Goal: Task Accomplishment & Management: Manage account settings

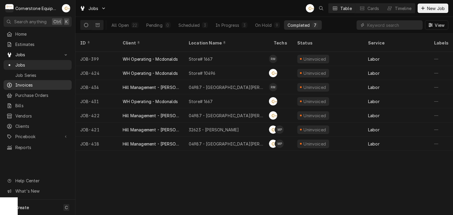
click at [24, 86] on span "Invoices" at bounding box center [41, 85] width 53 height 6
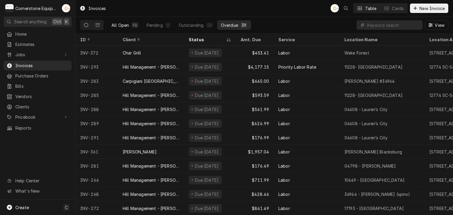
click at [114, 24] on div "All Open" at bounding box center [119, 25] width 17 height 6
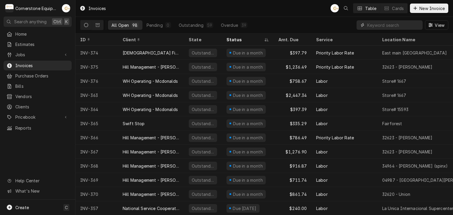
click at [379, 24] on input "Dynamic Content Wrapper" at bounding box center [393, 24] width 52 height 9
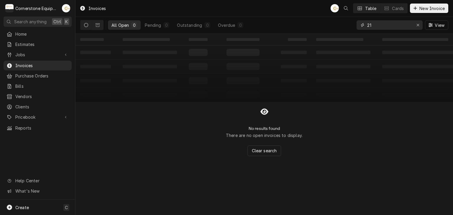
type input "2"
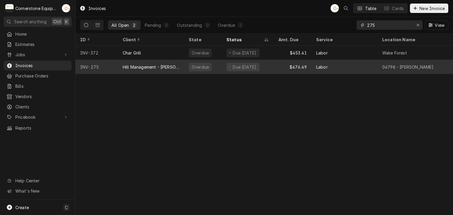
type input "275"
click at [161, 68] on div "Hill Management - [PERSON_NAME]" at bounding box center [151, 67] width 57 height 6
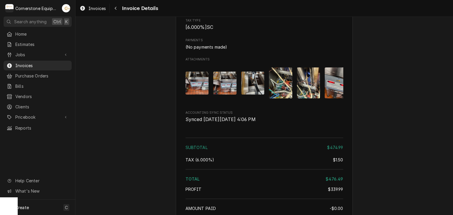
scroll to position [771, 0]
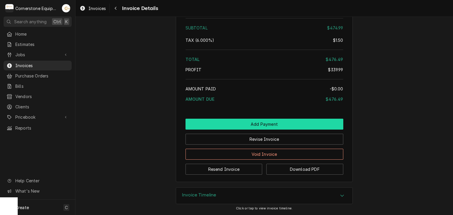
click at [242, 126] on button "Add Payment" at bounding box center [264, 124] width 158 height 11
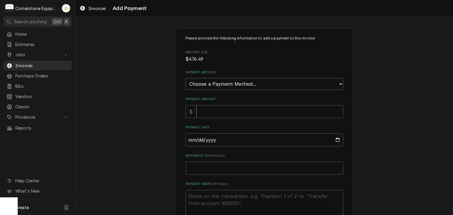
click at [207, 83] on select "Choose a Payment Method... Cash Check Credit/Debit Card ACH/eCheck Other" at bounding box center [264, 84] width 158 height 12
select select "2"
click at [185, 78] on select "Choose a Payment Method... Cash Check Credit/Debit Card ACH/eCheck Other" at bounding box center [264, 84] width 158 height 12
click at [204, 113] on input "Payment Amount" at bounding box center [269, 111] width 147 height 13
type textarea "x"
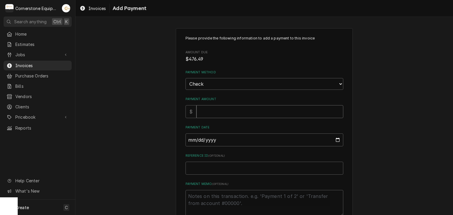
type input "4"
type textarea "x"
type input "47"
type textarea "x"
type input "476"
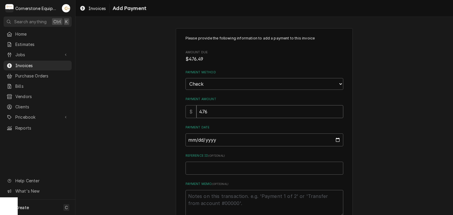
type textarea "x"
type input "476.4"
type textarea "x"
type input "476.49"
type input "0002-09-11"
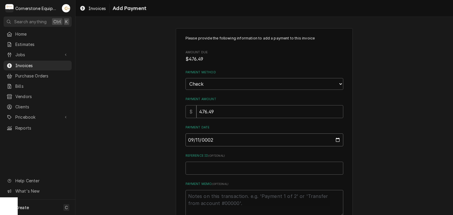
type textarea "x"
type input "0020-09-11"
type textarea "x"
type input "0202-09-11"
type textarea "x"
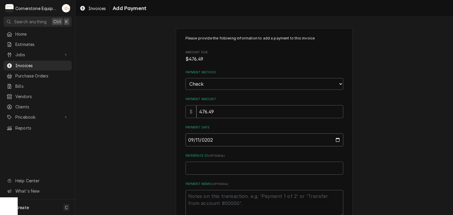
type input "2025-09-11"
type textarea "x"
type input "C"
type textarea "x"
type input "Ch"
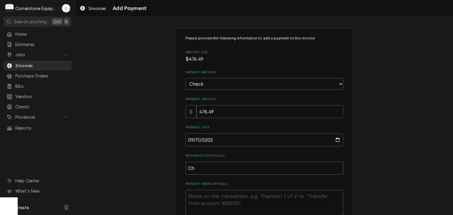
type textarea "x"
type input "Che"
type textarea "x"
type input "Chec"
type textarea "x"
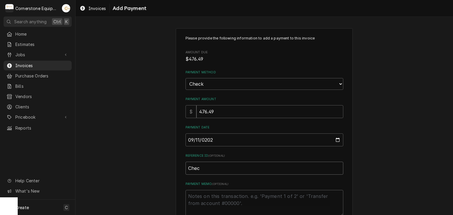
type input "Check"
type textarea "x"
type input "Check"
type textarea "x"
type input "Check #"
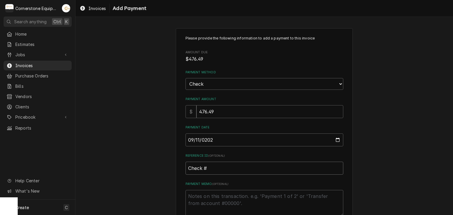
type textarea "x"
type input "Check #2"
type textarea "x"
type input "Check #23"
type textarea "x"
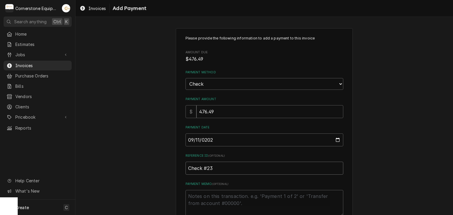
type input "Check #237"
type textarea "x"
type input "Check #2373"
type textarea "x"
type textarea "P"
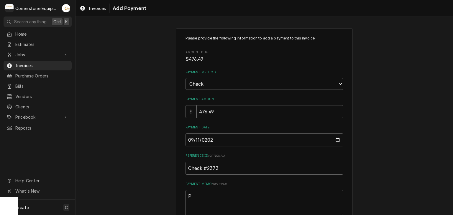
type textarea "x"
type textarea "Pa"
type textarea "x"
type textarea "Pay"
type textarea "x"
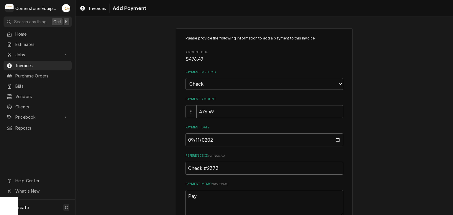
type textarea "Paym"
type textarea "x"
type textarea "Payme"
type textarea "x"
type textarea "Paymen"
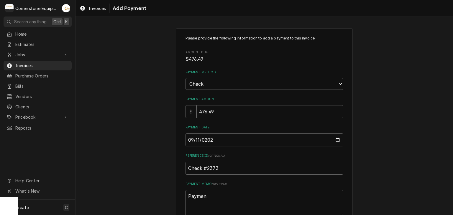
type textarea "x"
type textarea "Payment"
type textarea "x"
type textarea "Payment"
type textarea "x"
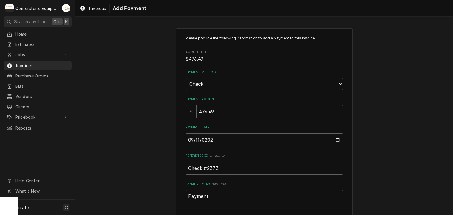
type textarea "Payment 1"
type textarea "x"
type textarea "Payment 1"
type textarea "x"
type textarea "Payment 1 o"
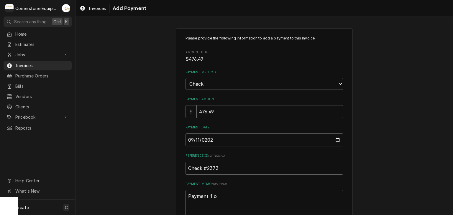
type textarea "x"
type textarea "Payment 1 of"
type textarea "x"
type textarea "Payment 1 of"
type textarea "x"
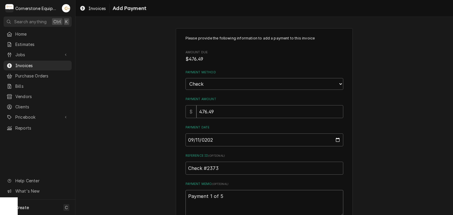
type textarea "Payment 1 of 5"
click at [139, 125] on div "Please provide the following information to add a payment to this invoice Amoun…" at bounding box center [263, 137] width 377 height 229
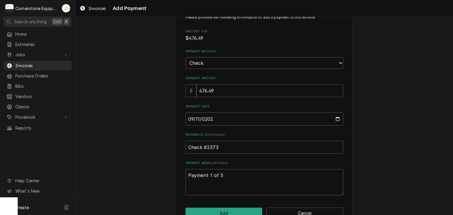
scroll to position [37, 0]
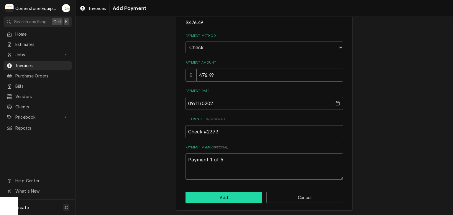
click at [229, 199] on button "Add" at bounding box center [223, 197] width 77 height 11
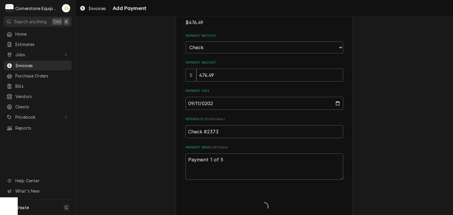
type textarea "x"
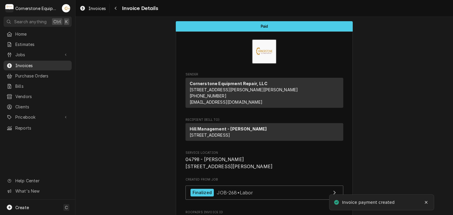
click at [46, 65] on span "Invoices" at bounding box center [41, 65] width 53 height 6
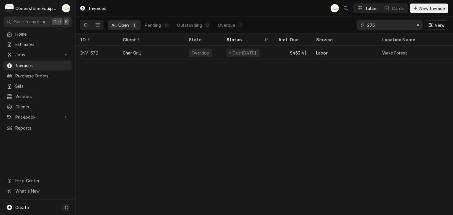
click at [390, 24] on input "275" at bounding box center [389, 24] width 44 height 9
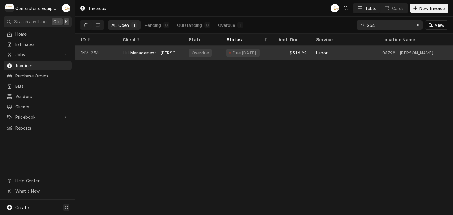
type input "254"
click at [199, 47] on div "Overdue" at bounding box center [203, 53] width 38 height 14
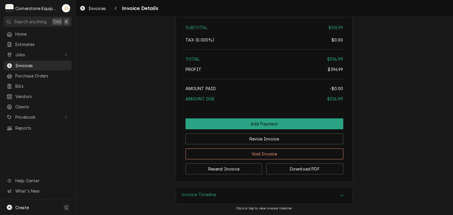
scroll to position [915, 0]
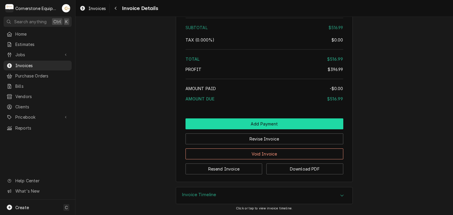
click at [254, 125] on button "Add Payment" at bounding box center [264, 123] width 158 height 11
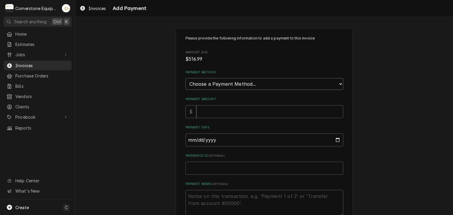
click at [203, 86] on select "Choose a Payment Method... Cash Check Credit/Debit Card ACH/eCheck Other" at bounding box center [264, 84] width 158 height 12
select select "2"
click at [185, 78] on select "Choose a Payment Method... Cash Check Credit/Debit Card ACH/eCheck Other" at bounding box center [264, 84] width 158 height 12
click at [200, 110] on input "Payment Amount" at bounding box center [269, 111] width 147 height 13
type textarea "x"
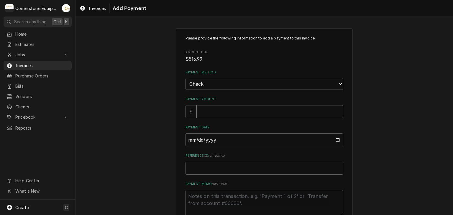
type input "5"
type textarea "x"
type input "51"
type textarea "x"
type input "516"
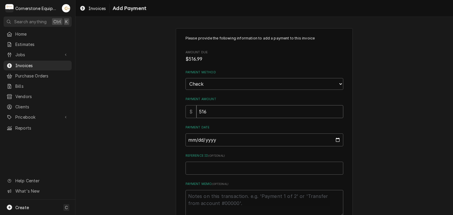
type textarea "x"
type input "516.9"
type textarea "x"
type input "516.99"
click at [185, 142] on input "Payment Date" at bounding box center [264, 139] width 158 height 13
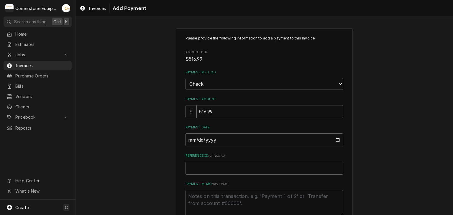
type input "0002-09-01"
type textarea "x"
type input "0020-09-01"
type textarea "x"
type input "0202-09-01"
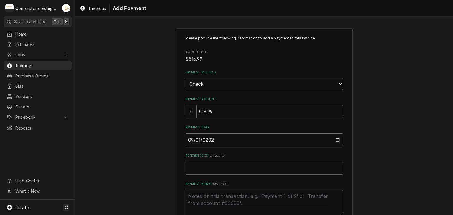
type textarea "x"
type input "2025-09-01"
type textarea "x"
type input "[DATE]"
type textarea "x"
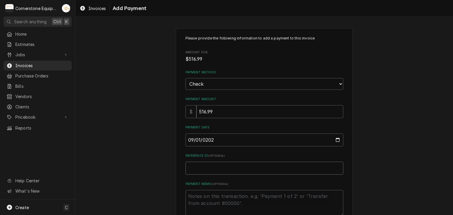
type input "C"
type textarea "x"
type input "Ch"
type textarea "x"
type input "Che"
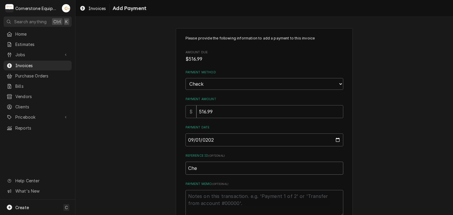
type textarea "x"
type input "Chec"
type textarea "x"
type input "Check"
type textarea "x"
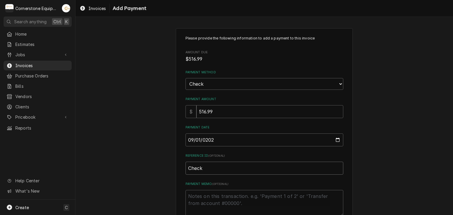
type input "Check"
type textarea "x"
type input "Check #"
type textarea "x"
type input "Check #2"
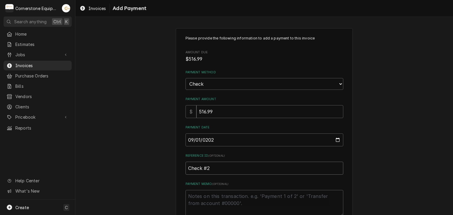
type textarea "x"
type input "Check #23"
type textarea "x"
type input "Check #237"
type textarea "x"
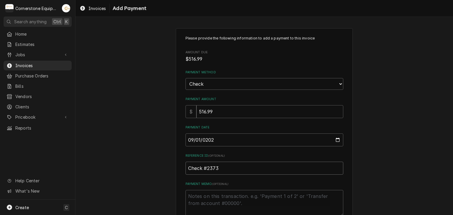
type input "Check #2373"
type textarea "x"
type textarea "P"
type textarea "x"
type textarea "Pa"
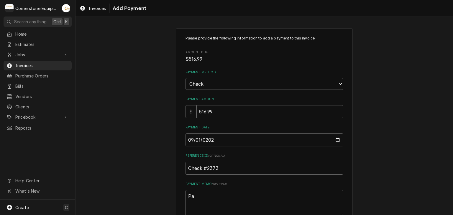
type textarea "x"
type textarea "Pay"
type textarea "x"
type textarea "Paym"
type textarea "x"
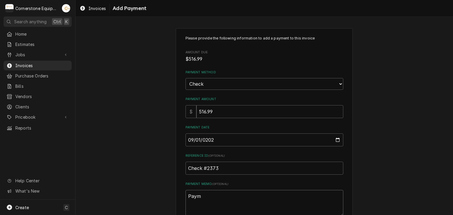
type textarea "Payme"
type textarea "x"
type textarea "Paymen"
type textarea "x"
type textarea "Payment"
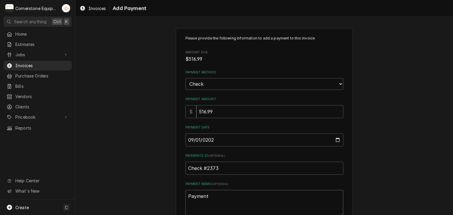
type textarea "x"
type textarea "Payment"
type textarea "x"
type textarea "Payment 2"
type textarea "x"
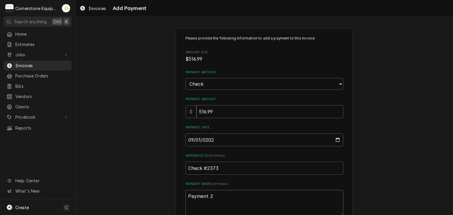
type textarea "Payment 2"
type textarea "x"
type textarea "Payment 2 o"
type textarea "x"
type textarea "Payment 2 of"
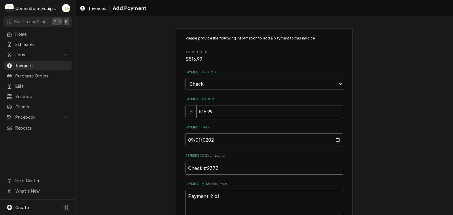
type textarea "x"
type textarea "Payment 2 of"
type textarea "x"
type textarea "Payment 2 of 5"
click at [164, 148] on div "Please provide the following information to add a payment to this invoice Amoun…" at bounding box center [263, 137] width 377 height 229
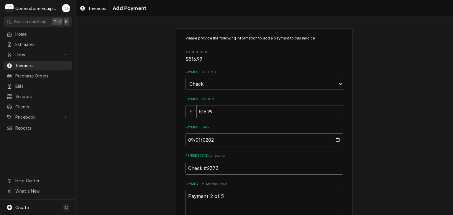
scroll to position [37, 0]
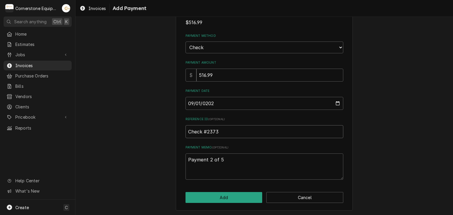
click at [206, 133] on input "Check #2373" at bounding box center [264, 131] width 158 height 13
drag, startPoint x: 206, startPoint y: 133, endPoint x: 194, endPoint y: 132, distance: 12.4
click at [197, 132] on input "Check #2373" at bounding box center [264, 131] width 158 height 13
click at [193, 132] on input "Check #2373" at bounding box center [264, 131] width 158 height 13
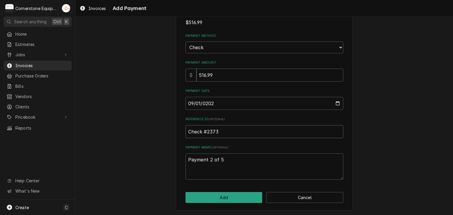
click at [193, 132] on input "Check #2373" at bounding box center [264, 131] width 158 height 13
click at [235, 199] on button "Add" at bounding box center [223, 197] width 77 height 11
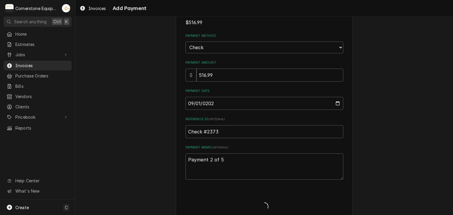
type textarea "x"
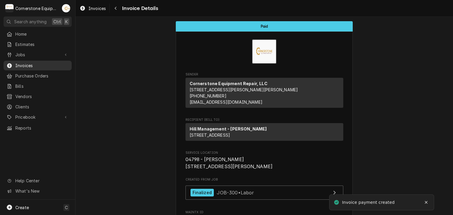
click at [31, 62] on span "Invoices" at bounding box center [41, 65] width 53 height 6
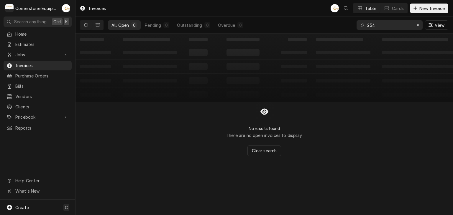
click at [377, 27] on input "254" at bounding box center [389, 24] width 44 height 9
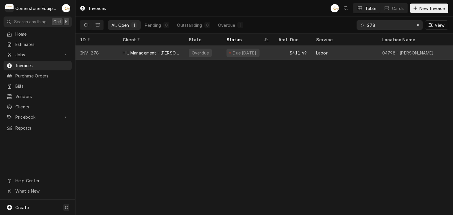
type input "278"
click at [211, 52] on div "Overdue" at bounding box center [203, 53] width 38 height 14
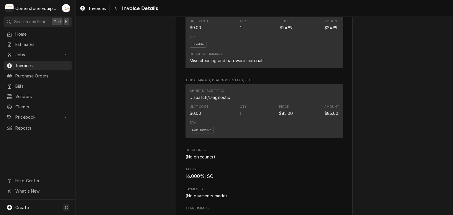
scroll to position [825, 0]
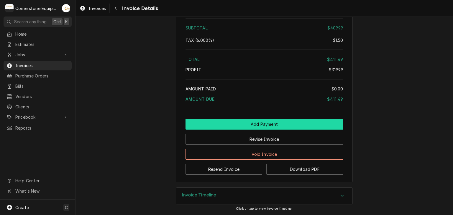
click at [240, 126] on button "Add Payment" at bounding box center [264, 124] width 158 height 11
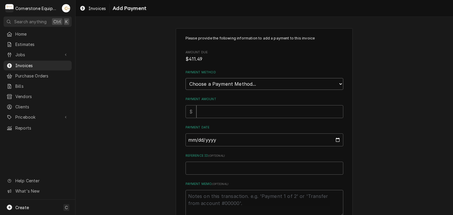
click at [207, 85] on select "Choose a Payment Method... Cash Check Credit/Debit Card ACH/eCheck Other" at bounding box center [264, 84] width 158 height 12
select select "2"
click at [185, 78] on select "Choose a Payment Method... Cash Check Credit/Debit Card ACH/eCheck Other" at bounding box center [264, 84] width 158 height 12
click at [212, 103] on div "Payment Amount $" at bounding box center [264, 107] width 158 height 21
click at [212, 106] on input "Payment Amount" at bounding box center [269, 111] width 147 height 13
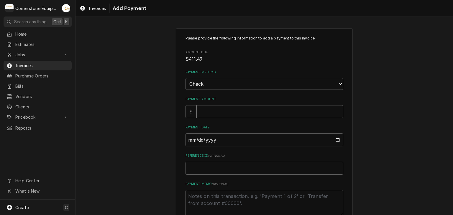
type textarea "x"
type input "4"
type textarea "x"
type input "41"
type textarea "x"
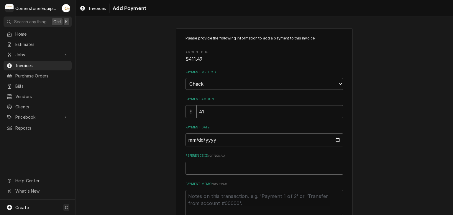
type input "411"
type textarea "x"
type input "411.4"
type textarea "x"
type input "411.49"
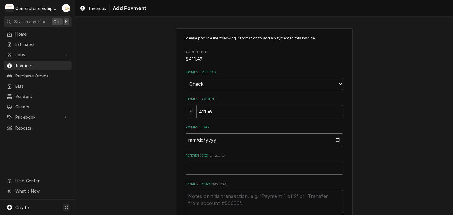
type input "0002-09-11"
type textarea "x"
type input "0020-09-11"
type textarea "x"
type input "0202-09-11"
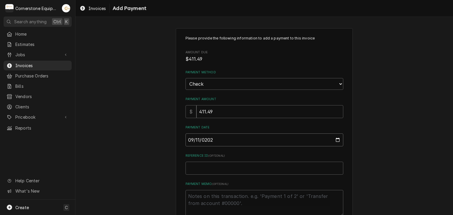
type textarea "x"
type input "[DATE]"
paste input "Check #2373"
type textarea "x"
type input "Check #2373"
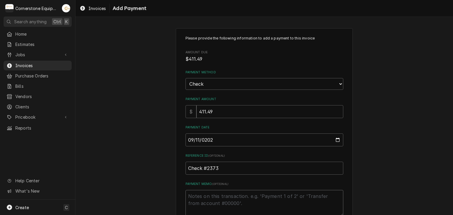
type textarea "x"
type textarea "P"
type textarea "x"
type textarea "Pa"
type textarea "x"
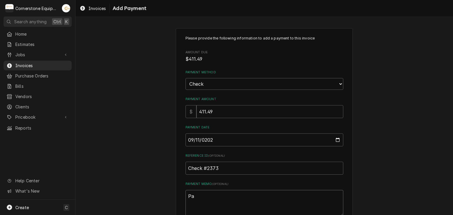
type textarea "Pay"
type textarea "x"
type textarea "Paym"
type textarea "x"
type textarea "Payme"
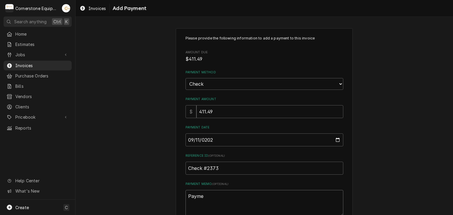
type textarea "x"
type textarea "Paymen"
type textarea "x"
type textarea "Payment"
type textarea "x"
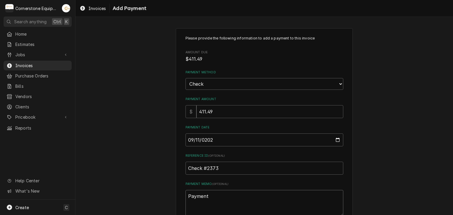
type textarea "Payment"
type textarea "x"
type textarea "Payment 3"
type textarea "x"
type textarea "Payment 3"
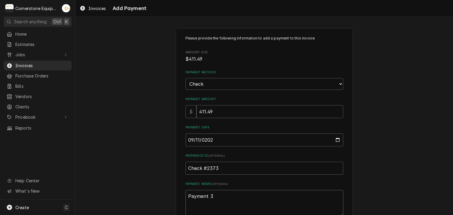
type textarea "x"
type textarea "Payment 3 o"
type textarea "x"
type textarea "Payment 3 of"
type textarea "x"
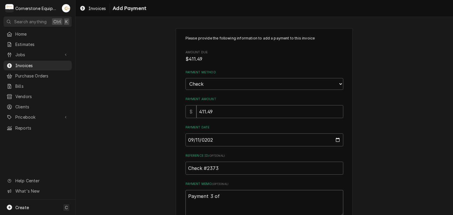
type textarea "Payment 3 of"
type textarea "x"
type textarea "Payment 3 of 5"
click at [152, 141] on div "Please provide the following information to add a payment to this invoice Amoun…" at bounding box center [263, 137] width 377 height 229
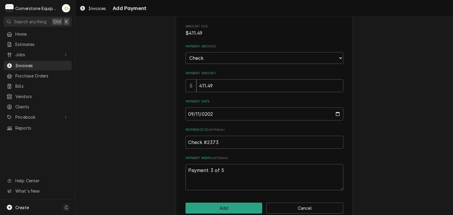
scroll to position [37, 0]
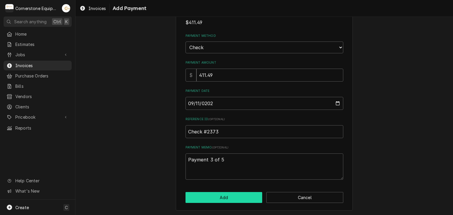
click at [212, 196] on button "Add" at bounding box center [223, 197] width 77 height 11
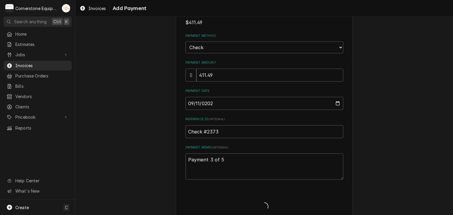
type textarea "x"
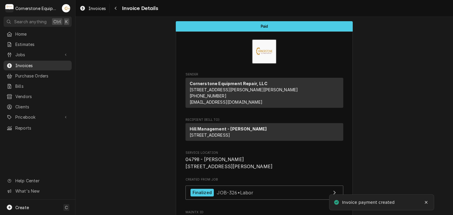
click at [26, 62] on span "Invoices" at bounding box center [41, 65] width 53 height 6
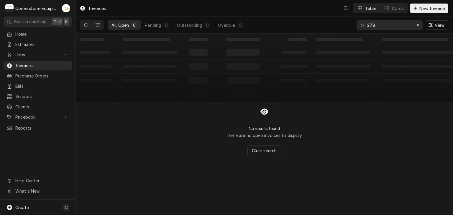
click at [383, 25] on input "278" at bounding box center [389, 24] width 44 height 9
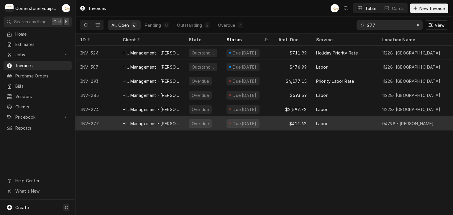
type input "277"
click at [160, 121] on div "Hill Management - [PERSON_NAME]" at bounding box center [151, 124] width 57 height 6
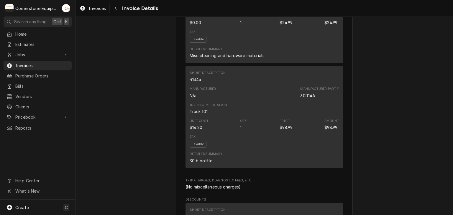
scroll to position [887, 0]
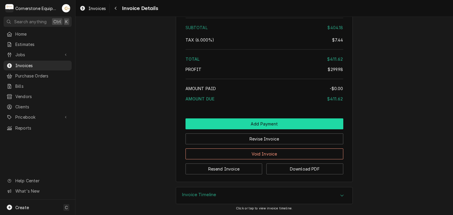
click at [278, 125] on button "Add Payment" at bounding box center [264, 123] width 158 height 11
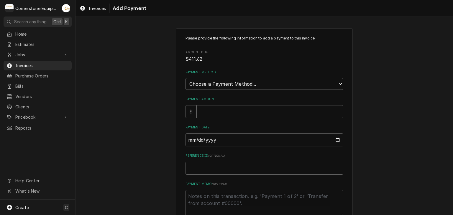
click at [204, 81] on select "Choose a Payment Method... Cash Check Credit/Debit Card ACH/eCheck Other" at bounding box center [264, 84] width 158 height 12
select select "2"
click at [185, 78] on select "Choose a Payment Method... Cash Check Credit/Debit Card ACH/eCheck Other" at bounding box center [264, 84] width 158 height 12
click at [209, 111] on input "Payment Amount" at bounding box center [269, 111] width 147 height 13
type textarea "x"
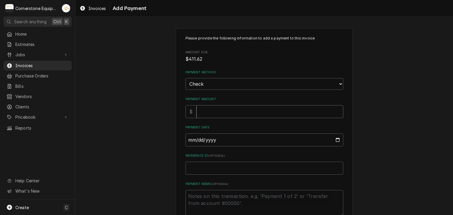
type input "4"
type textarea "x"
type input "41"
type textarea "x"
type input "411"
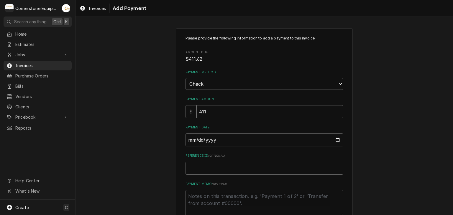
type textarea "x"
type input "411.6"
type textarea "x"
type input "411.62"
click at [187, 143] on input "Payment Date" at bounding box center [264, 139] width 158 height 13
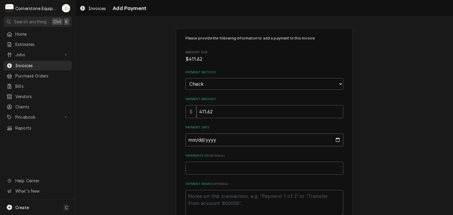
type input "0002-09-11"
type textarea "x"
type input "0020-09-11"
type textarea "x"
type input "0202-09-11"
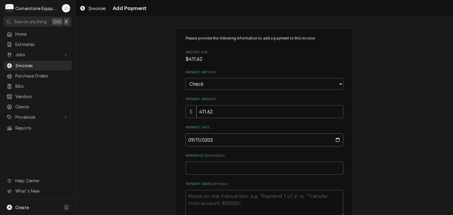
type textarea "x"
type input "2025-09-11"
paste input "Check #2373"
type textarea "x"
type input "Check #2373"
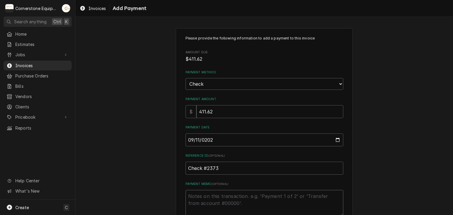
type textarea "x"
type textarea "z"
type textarea "x"
type textarea "zp"
type textarea "x"
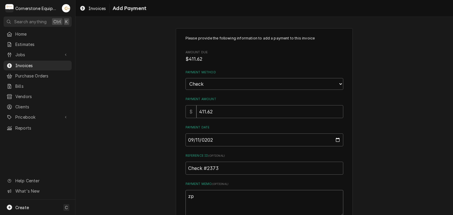
type textarea "z"
type textarea "x"
type textarea "P"
type textarea "x"
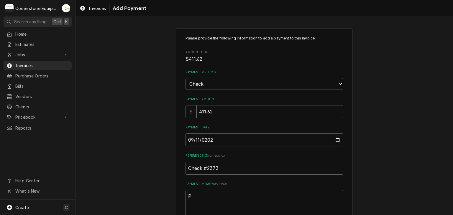
type textarea "Pa"
type textarea "x"
type textarea "Pay"
type textarea "x"
type textarea "Paym"
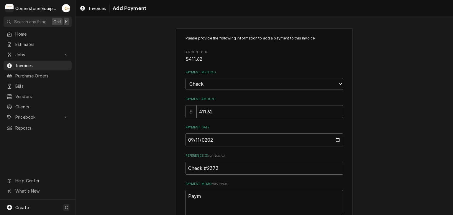
type textarea "x"
type textarea "Payme"
type textarea "x"
type textarea "Paymen"
type textarea "x"
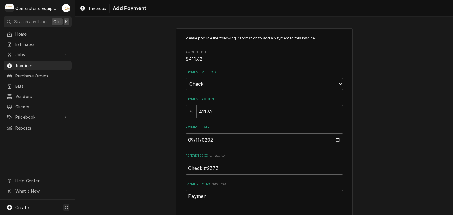
type textarea "Payment"
type textarea "x"
type textarea "Payment"
type textarea "x"
type textarea "Payment 4"
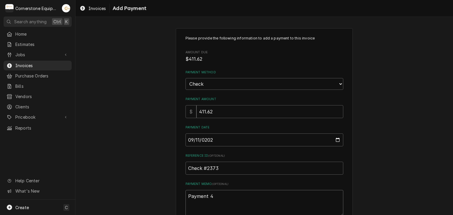
type textarea "x"
type textarea "Payment 4"
type textarea "x"
type textarea "Payment 4 o"
type textarea "x"
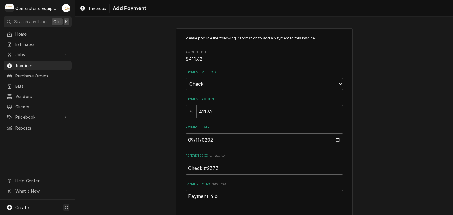
type textarea "Payment 4 of"
type textarea "x"
type textarea "Payment 4 of"
type textarea "x"
type textarea "Payment 4 of 5"
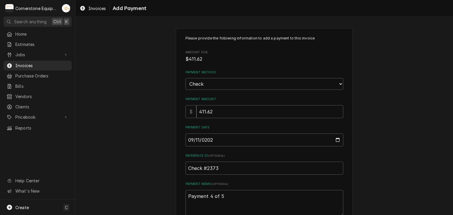
click at [146, 157] on div "Please provide the following information to add a payment to this invoice Amoun…" at bounding box center [263, 137] width 377 height 229
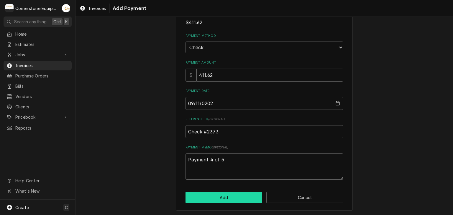
click at [237, 195] on button "Add" at bounding box center [223, 197] width 77 height 11
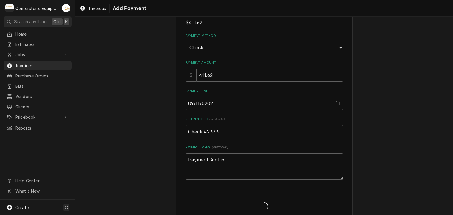
type textarea "x"
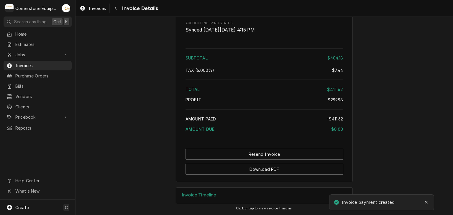
scroll to position [956, 0]
click at [24, 62] on span "Invoices" at bounding box center [41, 65] width 53 height 6
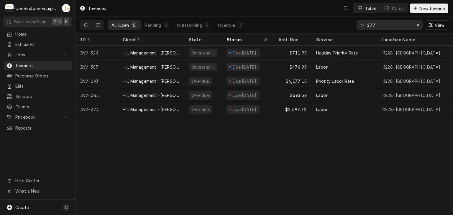
click at [381, 22] on input "277" at bounding box center [389, 24] width 44 height 9
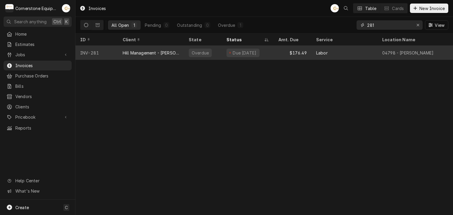
type input "281"
click at [248, 55] on div "Due 10 days ago" at bounding box center [242, 53] width 33 height 9
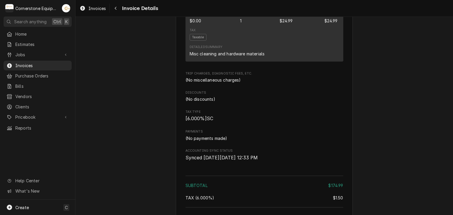
scroll to position [688, 0]
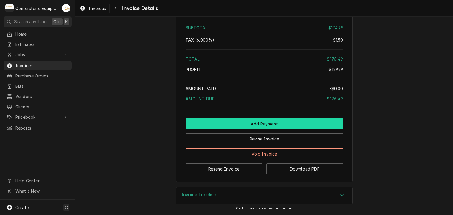
click at [292, 128] on button "Add Payment" at bounding box center [264, 123] width 158 height 11
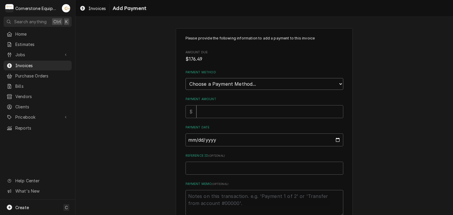
drag, startPoint x: 219, startPoint y: 80, endPoint x: 213, endPoint y: 89, distance: 10.0
click at [219, 80] on select "Choose a Payment Method... Cash Check Credit/Debit Card ACH/eCheck Other" at bounding box center [264, 84] width 158 height 12
select select "2"
click at [185, 78] on select "Choose a Payment Method... Cash Check Credit/Debit Card ACH/eCheck Other" at bounding box center [264, 84] width 158 height 12
click at [204, 114] on input "Payment Amount" at bounding box center [269, 111] width 147 height 13
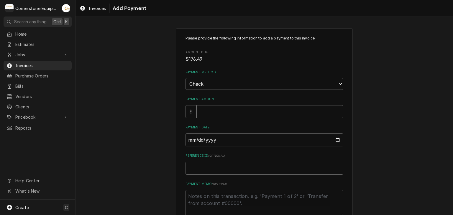
type textarea "x"
type input "1"
type textarea "x"
type input "17"
type textarea "x"
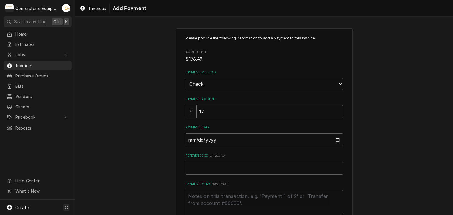
type input "176"
type textarea "x"
type input "176.4"
type textarea "x"
type input "176.49"
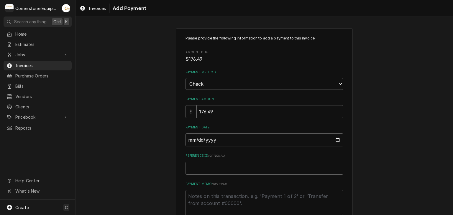
type input "0002-09-11"
type textarea "x"
type input "0020-09-11"
type textarea "x"
type input "0202-09-11"
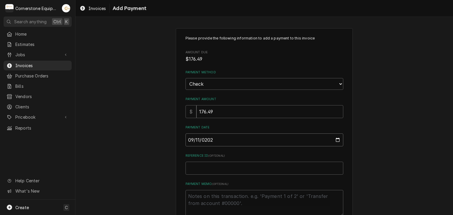
type textarea "x"
type input "[DATE]"
paste input "Check #2373"
type textarea "x"
type input "Check #2373"
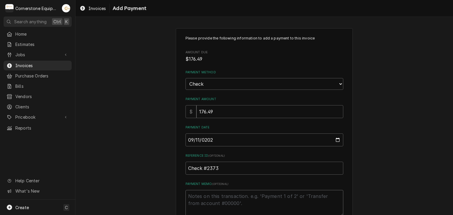
type textarea "x"
type textarea "P"
type textarea "x"
type textarea "Pa"
type textarea "x"
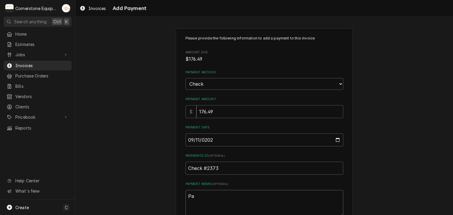
type textarea "Pay"
type textarea "x"
type textarea "Paym"
type textarea "x"
type textarea "Payme"
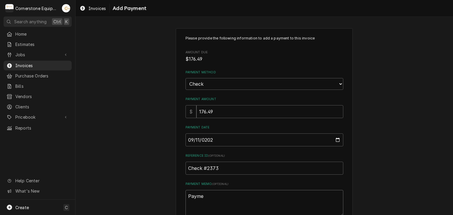
type textarea "x"
type textarea "Paymen"
type textarea "x"
type textarea "Payment"
type textarea "x"
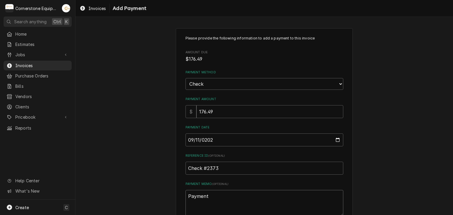
type textarea "Payment"
type textarea "x"
type textarea "Payment 5"
type textarea "x"
type textarea "Payment 5"
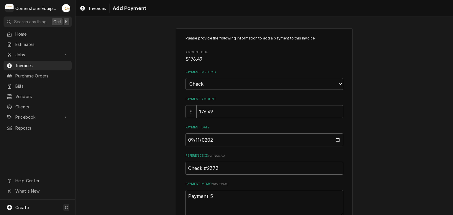
type textarea "x"
type textarea "Payment 5 o"
type textarea "x"
type textarea "Payment 5 of"
type textarea "x"
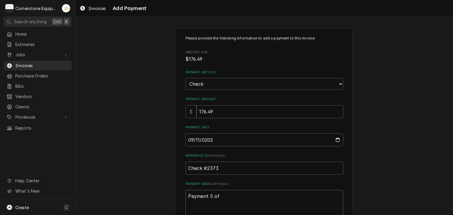
type textarea "Payment 5 of"
type textarea "x"
type textarea "Payment 5 of 5"
click at [122, 140] on div "Please provide the following information to add a payment to this invoice Amoun…" at bounding box center [263, 137] width 377 height 229
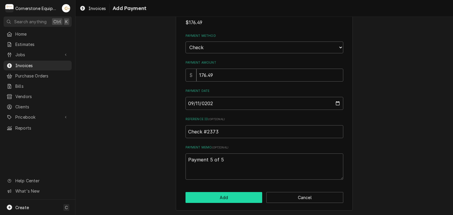
click at [229, 197] on button "Add" at bounding box center [223, 197] width 77 height 11
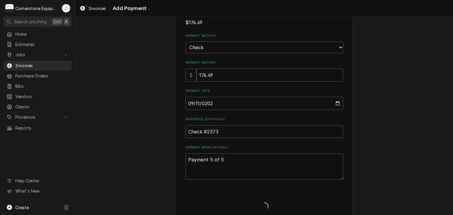
type textarea "x"
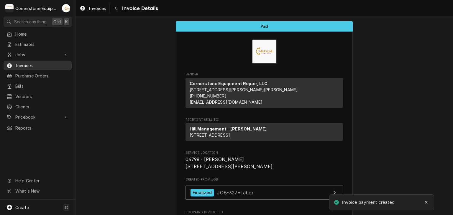
click at [31, 62] on span "Invoices" at bounding box center [41, 65] width 53 height 6
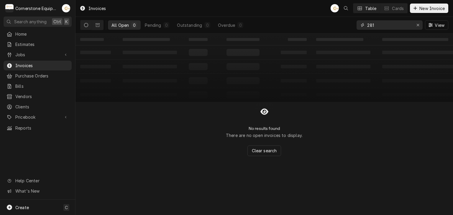
click at [386, 24] on input "281" at bounding box center [389, 24] width 44 height 9
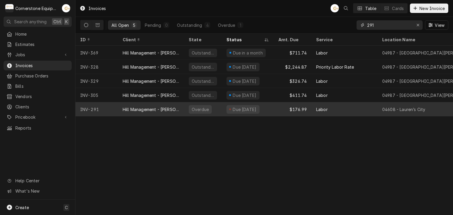
type input "291"
click at [246, 108] on div "Due [DATE]" at bounding box center [244, 109] width 25 height 6
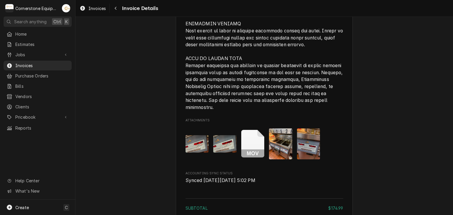
scroll to position [1010, 0]
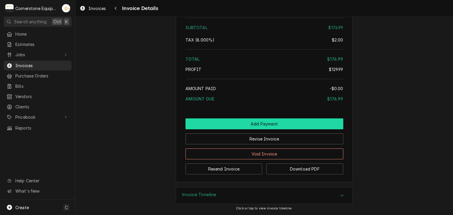
click at [232, 123] on button "Add Payment" at bounding box center [264, 123] width 158 height 11
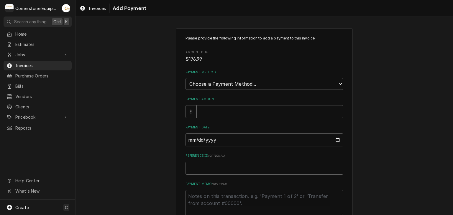
click at [212, 76] on div "Payment Method Choose a Payment Method... Cash Check Credit/Debit Card ACH/eChe…" at bounding box center [264, 80] width 158 height 20
click at [211, 79] on select "Choose a Payment Method... Cash Check Credit/Debit Card ACH/eCheck Other" at bounding box center [264, 84] width 158 height 12
select select "2"
click at [185, 78] on select "Choose a Payment Method... Cash Check Credit/Debit Card ACH/eCheck Other" at bounding box center [264, 84] width 158 height 12
click at [204, 108] on input "Payment Amount" at bounding box center [269, 111] width 147 height 13
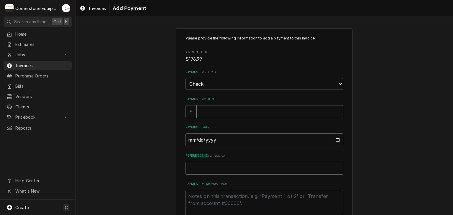
type textarea "x"
type input "1"
type textarea "x"
type input "17"
type textarea "x"
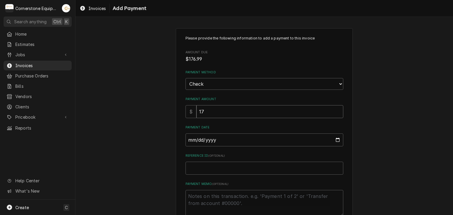
type input "176"
type textarea "x"
type input "176.9"
type textarea "x"
type input "176.99"
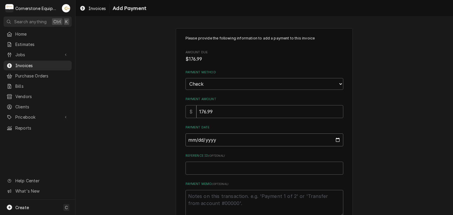
type input "0002-09-11"
type textarea "x"
type input "0020-09-11"
type textarea "x"
type input "0202-09-11"
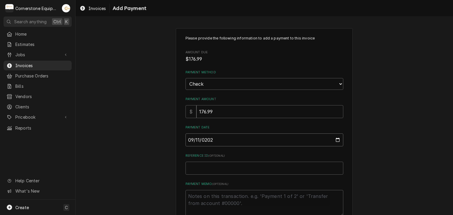
type textarea "x"
type input "[DATE]"
type textarea "x"
type input "C"
type textarea "x"
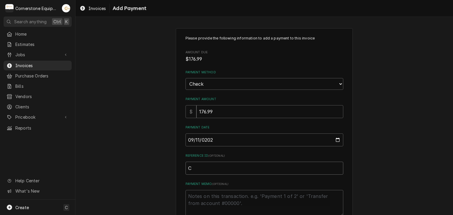
type input "Ch"
type textarea "x"
type input "Che"
type textarea "x"
type input "Chec"
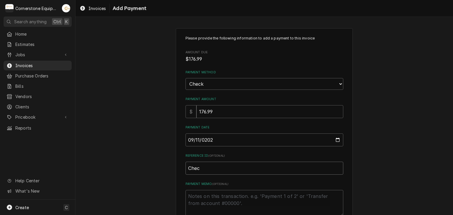
type textarea "x"
type input "Check"
type textarea "x"
type input "Check"
type textarea "x"
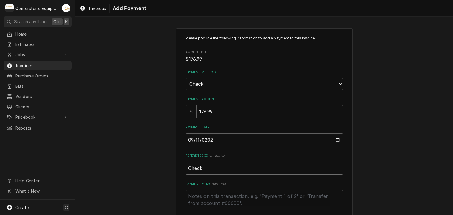
type input "Check #"
type textarea "x"
type input "Check #2"
type textarea "x"
type input "Check #23"
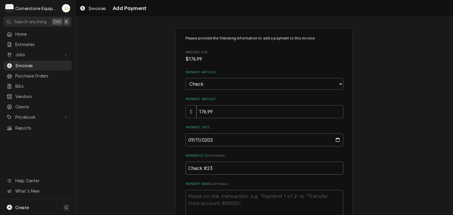
type textarea "x"
type input "Check #237"
type textarea "x"
drag, startPoint x: 228, startPoint y: 167, endPoint x: 184, endPoint y: 166, distance: 44.8
click at [185, 166] on input "Check #2377" at bounding box center [264, 168] width 158 height 13
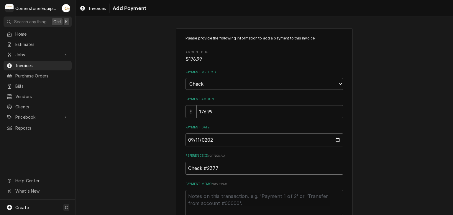
type input "Check #2377"
click at [231, 206] on textarea "Payment Memo ( optional )" at bounding box center [264, 203] width 158 height 27
type textarea "x"
type textarea "P"
type textarea "x"
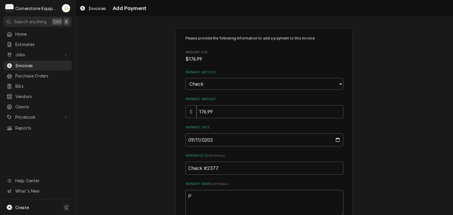
type textarea "Pa"
type textarea "x"
type textarea "Pay"
type textarea "x"
type textarea "Paym"
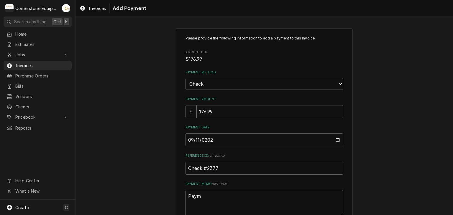
type textarea "x"
type textarea "Payme"
type textarea "x"
type textarea "Paymen"
type textarea "x"
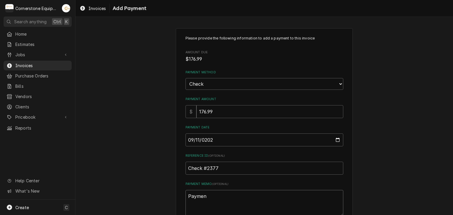
type textarea "Payment"
type textarea "x"
type textarea "Payment"
type textarea "x"
type textarea "Payment 1"
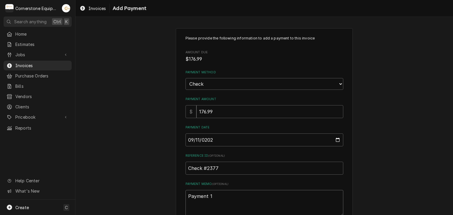
type textarea "x"
type textarea "Payment 1"
type textarea "x"
type textarea "Payment 1 o"
type textarea "x"
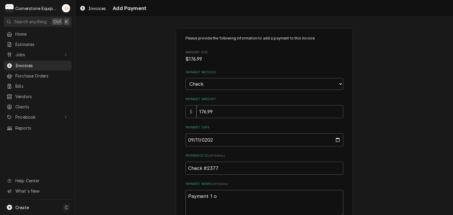
type textarea "Payment 1 of"
type textarea "x"
type textarea "Payment 1 of"
type textarea "x"
type textarea "Payment 1 of 5"
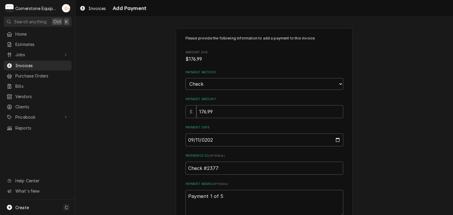
click at [151, 156] on div "Please provide the following information to add a payment to this invoice Amoun…" at bounding box center [263, 137] width 377 height 229
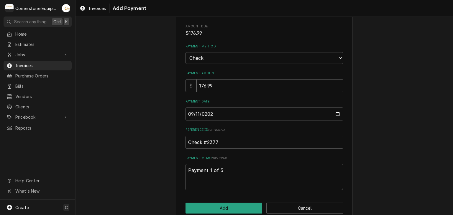
scroll to position [37, 0]
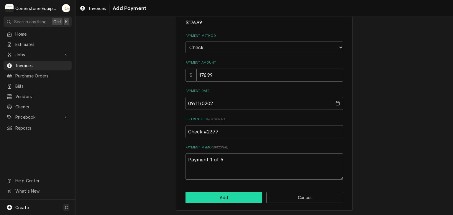
click at [202, 196] on button "Add" at bounding box center [223, 197] width 77 height 11
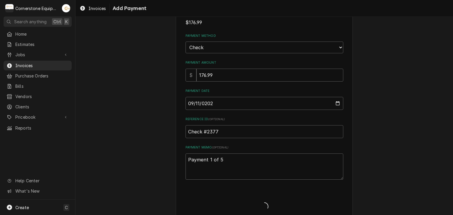
type textarea "x"
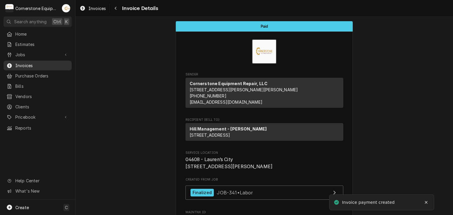
click at [27, 65] on span "Invoices" at bounding box center [41, 65] width 53 height 6
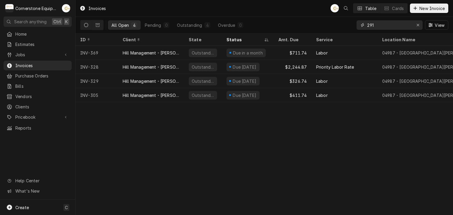
click at [387, 24] on input "291" at bounding box center [389, 24] width 44 height 9
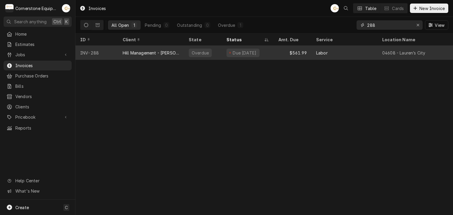
type input "288"
click at [230, 52] on div "Dynamic Content Wrapper" at bounding box center [230, 53] width 2 height 2
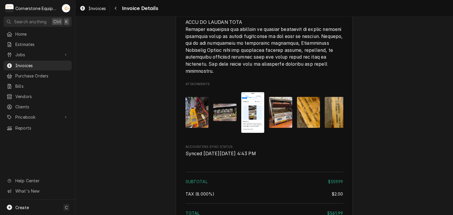
scroll to position [1112, 0]
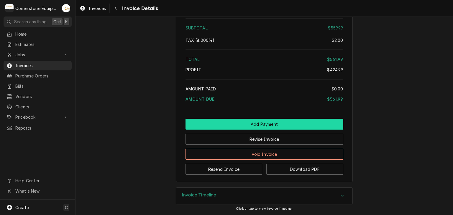
click at [261, 124] on button "Add Payment" at bounding box center [264, 124] width 158 height 11
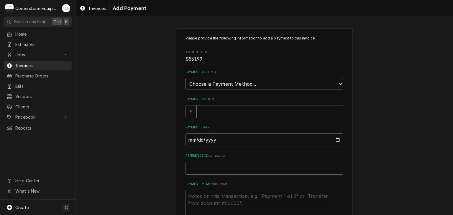
drag, startPoint x: 203, startPoint y: 83, endPoint x: 201, endPoint y: 88, distance: 5.4
click at [203, 83] on select "Choose a Payment Method... Cash Check Credit/Debit Card ACH/eCheck Other" at bounding box center [264, 84] width 158 height 12
select select "2"
click at [185, 78] on select "Choose a Payment Method... Cash Check Credit/Debit Card ACH/eCheck Other" at bounding box center [264, 84] width 158 height 12
click at [204, 109] on input "Payment Amount" at bounding box center [269, 111] width 147 height 13
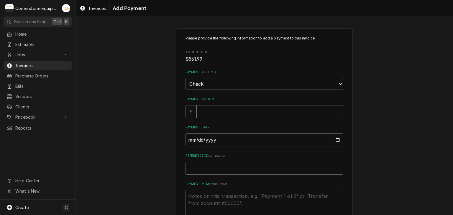
type textarea "x"
type input "5"
type textarea "x"
type input "56"
type textarea "x"
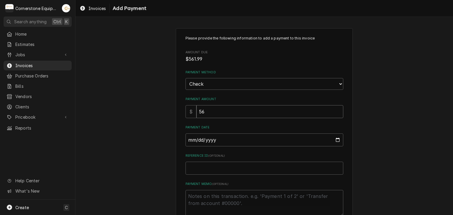
type input "561"
type textarea "x"
type input "561.9"
type textarea "x"
type input "561.99"
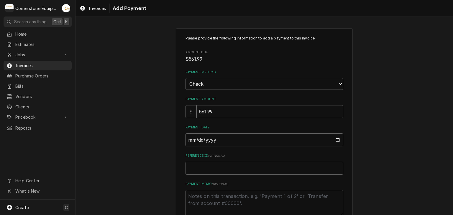
type input "0002-09-11"
type textarea "x"
type input "0020-09-11"
type textarea "x"
type input "0202-09-11"
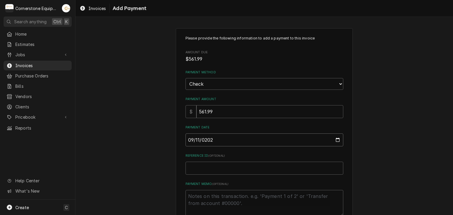
type textarea "x"
type input "[DATE]"
paste input "Check #2377"
type textarea "x"
type input "Check #2377"
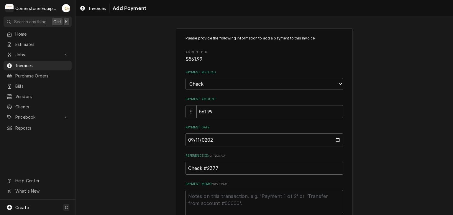
type textarea "x"
type textarea "P"
type textarea "x"
type textarea "Pa"
type textarea "x"
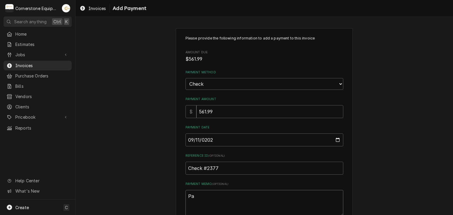
type textarea "Pay"
type textarea "x"
type textarea "Paym"
type textarea "x"
type textarea "Payme"
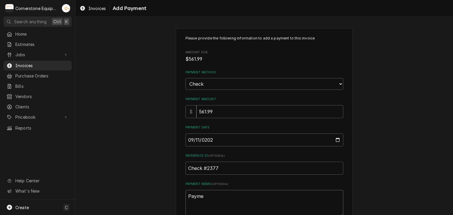
type textarea "x"
type textarea "Paymet"
type textarea "x"
type textarea "Paymetn"
type textarea "x"
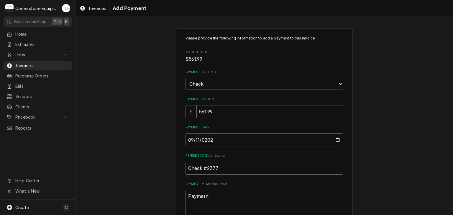
type textarea "Paymet"
type textarea "x"
type textarea "Payme"
type textarea "x"
type textarea "Paymen"
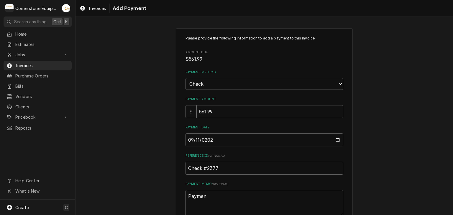
type textarea "x"
type textarea "Payment"
type textarea "x"
type textarea "Payment"
type textarea "x"
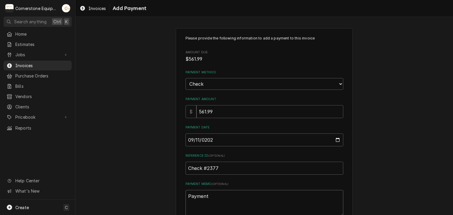
type textarea "Payment 3"
type textarea "x"
type textarea "Payment"
type textarea "x"
type textarea "Payment 2"
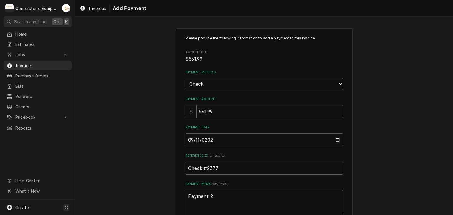
type textarea "x"
type textarea "Payment 2"
type textarea "x"
type textarea "Payment 2 o"
type textarea "x"
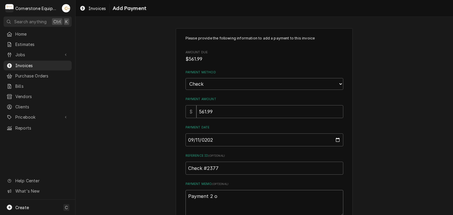
type textarea "Payment 2 of"
type textarea "x"
type textarea "Payment 2 of"
type textarea "x"
type textarea "Payment 2 of 5"
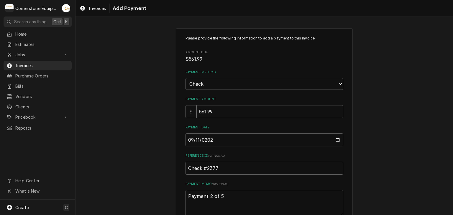
click at [161, 141] on div "Please provide the following information to add a payment to this invoice Amoun…" at bounding box center [263, 137] width 377 height 229
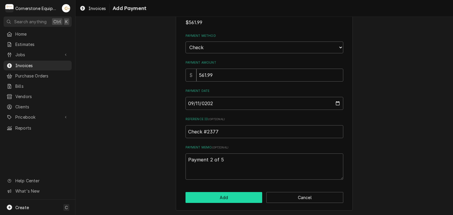
click at [210, 196] on button "Add" at bounding box center [223, 197] width 77 height 11
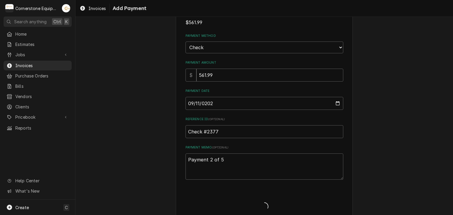
type textarea "x"
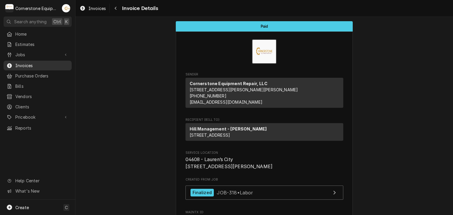
click at [20, 62] on span "Invoices" at bounding box center [41, 65] width 53 height 6
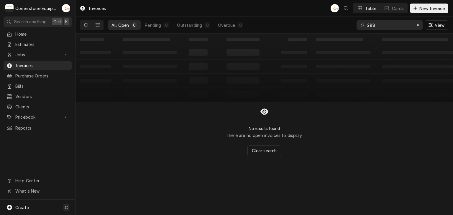
click at [395, 24] on input "288" at bounding box center [389, 24] width 44 height 9
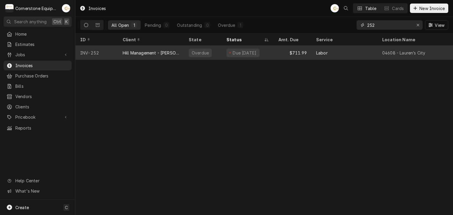
type input "252"
click at [251, 50] on div "Due [DATE]" at bounding box center [244, 53] width 25 height 6
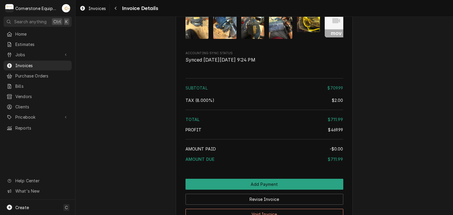
scroll to position [846, 0]
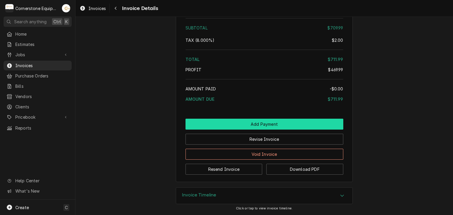
click at [251, 122] on button "Add Payment" at bounding box center [264, 124] width 158 height 11
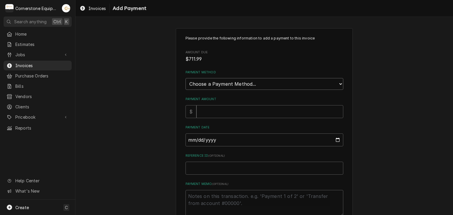
click at [202, 80] on select "Choose a Payment Method... Cash Check Credit/Debit Card ACH/eCheck Other" at bounding box center [264, 84] width 158 height 12
select select "2"
click at [185, 78] on select "Choose a Payment Method... Cash Check Credit/Debit Card ACH/eCheck Other" at bounding box center [264, 84] width 158 height 12
click at [218, 109] on input "Payment Amount" at bounding box center [269, 111] width 147 height 13
type textarea "x"
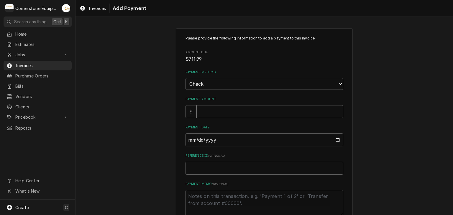
type input "7"
type textarea "x"
type input "70"
type textarea "x"
type input "709"
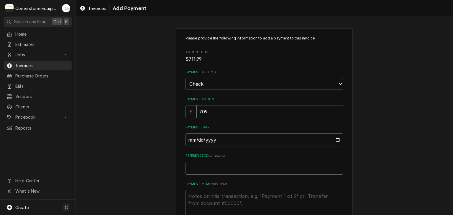
type textarea "x"
type input "709.9"
type textarea "x"
type input "709.99"
type input "0002-09-11"
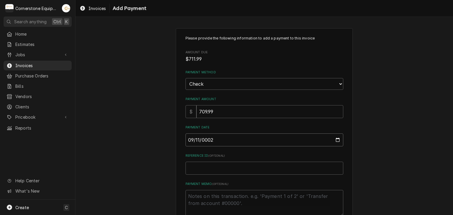
type textarea "x"
type input "0020-09-11"
type textarea "x"
type input "0202-09-11"
type textarea "x"
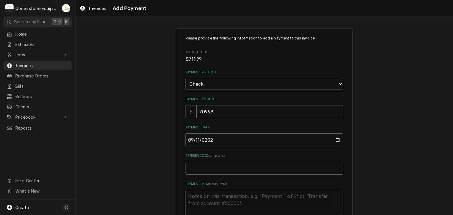
type input "2025-09-11"
paste input "Check #2377"
type textarea "x"
type input "Check #2377"
type textarea "x"
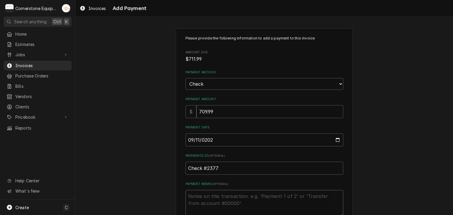
type textarea "P"
type textarea "x"
type textarea "Pa"
type textarea "x"
type textarea "Pay"
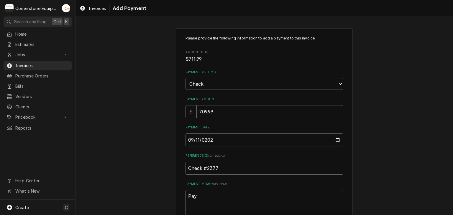
type textarea "x"
type textarea "Paym"
type textarea "x"
type textarea "Payme"
type textarea "x"
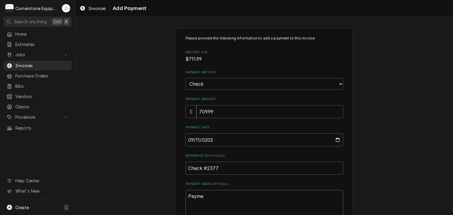
type textarea "Paymen"
type textarea "x"
type textarea "Payment"
type textarea "x"
type textarea "Payment"
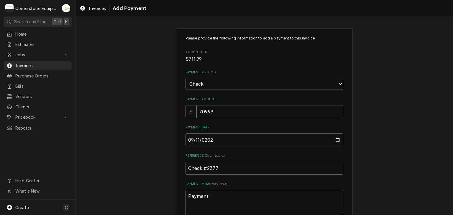
type textarea "x"
type textarea "Payment 3"
type textarea "x"
type textarea "Payment 3"
type textarea "x"
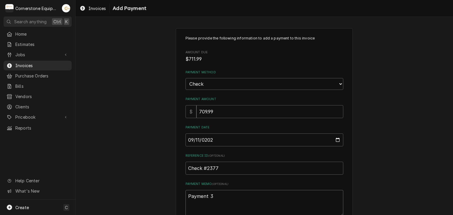
type textarea "Payment 3 o"
type textarea "x"
type textarea "Payment 3 of"
type textarea "x"
type textarea "Payment 3 of"
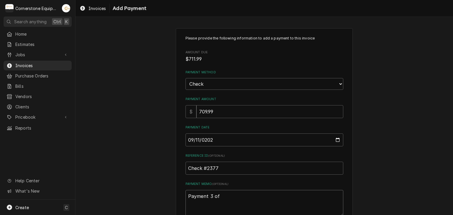
type textarea "x"
type textarea "Payment 3 of 5"
type textarea "x"
type textarea "Payment 3 of 5"
type textarea "x"
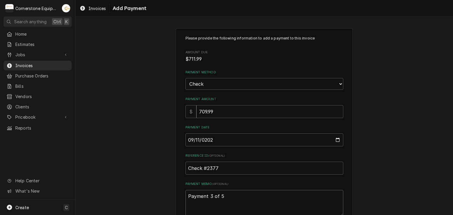
type textarea "Payment 3 of 5 -"
type textarea "x"
type textarea "Payment 3 of 5 -"
type textarea "x"
type textarea "Payment 3 of 5 - m"
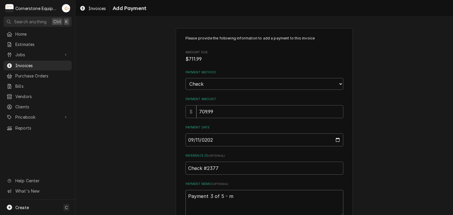
type textarea "x"
type textarea "Payment 3 of 5 - mi"
type textarea "x"
type textarea "Payment 3 of 5 - mis"
type textarea "x"
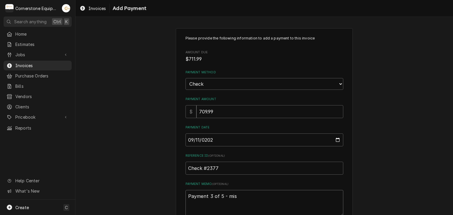
type textarea "Payment 3 of 5 - miss"
type textarea "x"
type textarea "Payment 3 of 5 - missi"
type textarea "x"
type textarea "Payment 3 of 5 - missin"
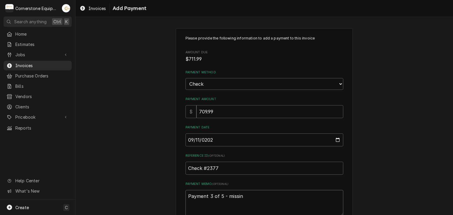
type textarea "x"
type textarea "Payment 3 of 5 - missing"
type textarea "x"
type textarea "Payment 3 of 5 - missing"
type textarea "x"
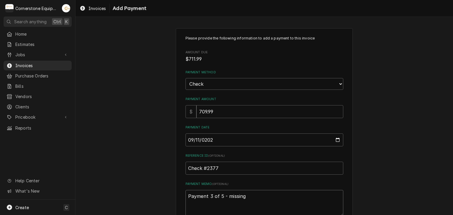
type textarea "Payment 3 of 5 - missing t"
type textarea "x"
type textarea "Payment 3 of 5 - missing ta"
type textarea "x"
type textarea "Payment 3 of 5 - missing tax"
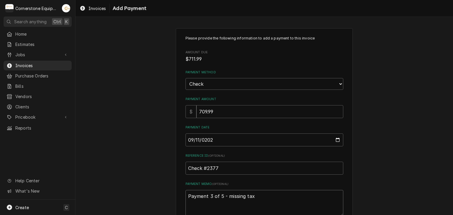
type textarea "x"
type textarea "Payment 3 of 5 - missing taxe"
type textarea "x"
type textarea "Payment 3 of 5 - missing taxes"
type textarea "x"
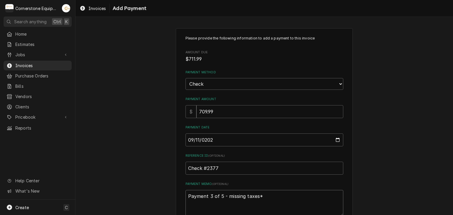
type textarea "Payment 3 of 5 - missing taxes*"
click at [145, 160] on div "Please provide the following information to add a payment to this invoice Amoun…" at bounding box center [263, 137] width 377 height 229
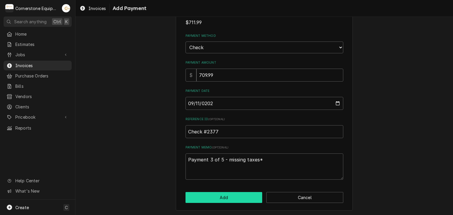
click at [203, 194] on button "Add" at bounding box center [223, 197] width 77 height 11
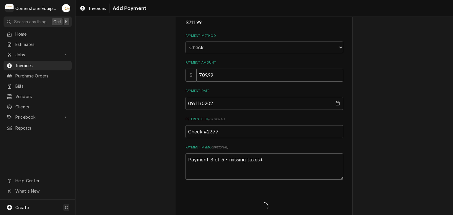
type textarea "x"
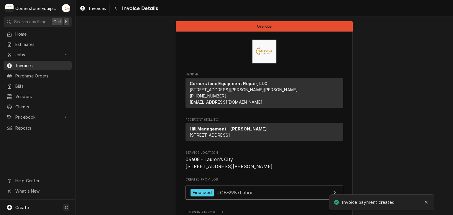
click at [17, 65] on span "Invoices" at bounding box center [41, 65] width 53 height 6
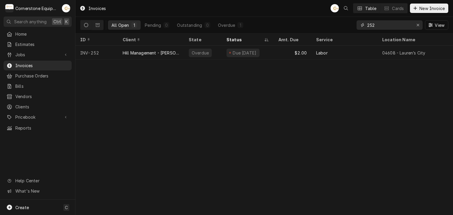
click at [386, 21] on input "252" at bounding box center [389, 24] width 44 height 9
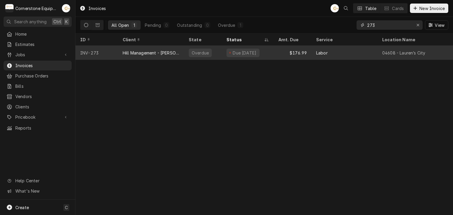
type input "273"
click at [204, 49] on div "Overdue" at bounding box center [200, 53] width 23 height 9
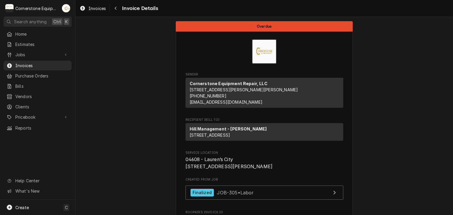
scroll to position [735, 0]
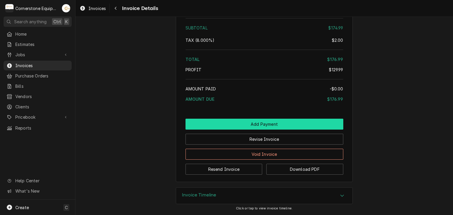
click at [255, 125] on button "Add Payment" at bounding box center [264, 124] width 158 height 11
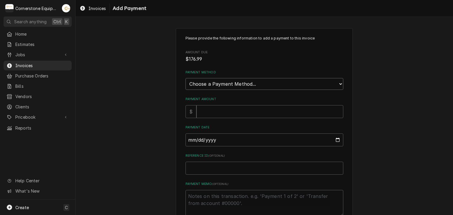
click at [204, 79] on select "Choose a Payment Method... Cash Check Credit/Debit Card ACH/eCheck Other" at bounding box center [264, 84] width 158 height 12
select select "2"
click at [185, 78] on select "Choose a Payment Method... Cash Check Credit/Debit Card ACH/eCheck Other" at bounding box center [264, 84] width 158 height 12
click at [211, 110] on input "Payment Amount" at bounding box center [269, 111] width 147 height 13
type textarea "x"
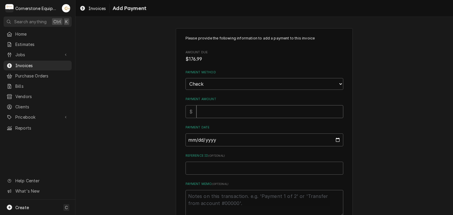
type input "1"
type textarea "x"
type input "17"
type textarea "x"
type input "176"
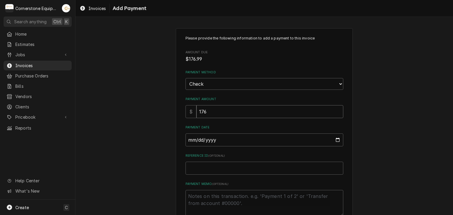
type textarea "x"
type input "176.9"
type textarea "x"
type input "176.99"
click at [185, 140] on input "Payment Date" at bounding box center [264, 139] width 158 height 13
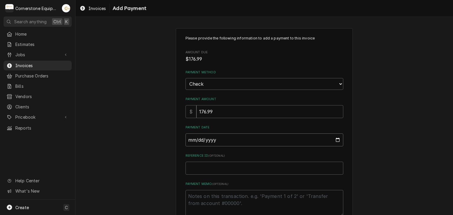
type input "0002-09-11"
type textarea "x"
type input "0020-09-11"
type textarea "x"
type input "0202-09-11"
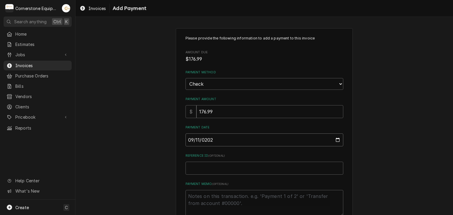
type textarea "x"
type input "2025-09-11"
paste input "Check #2377"
type textarea "x"
type input "Check #2377"
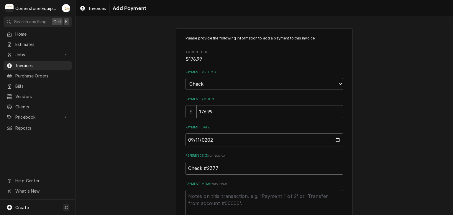
type textarea "x"
type textarea "P"
type textarea "x"
type textarea "Pa"
type textarea "x"
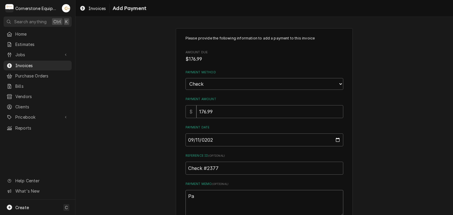
type textarea "Pay"
type textarea "x"
type textarea "Paym"
type textarea "x"
type textarea "Payme"
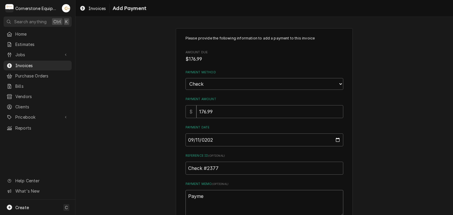
type textarea "x"
type textarea "Paymen"
type textarea "x"
type textarea "Payment"
type textarea "x"
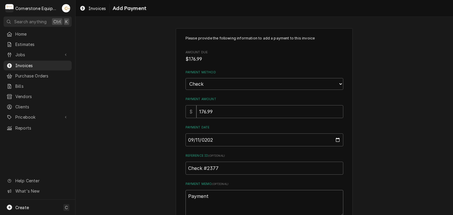
type textarea "Payment"
type textarea "x"
type textarea "Payment 4"
type textarea "x"
type textarea "Payment 4"
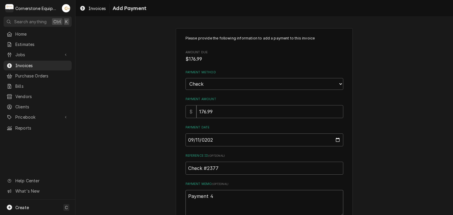
type textarea "x"
type textarea "Payment 4 o"
type textarea "x"
type textarea "Payment 4 of"
type textarea "x"
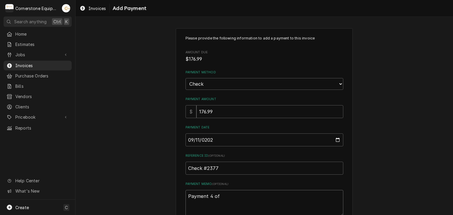
type textarea "Payment 4 of"
type textarea "x"
type textarea "Payment 4 of 5"
click at [158, 140] on div "Please provide the following information to add a payment to this invoice Amoun…" at bounding box center [263, 137] width 377 height 229
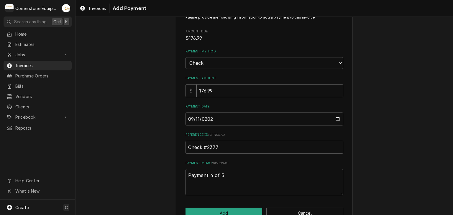
scroll to position [37, 0]
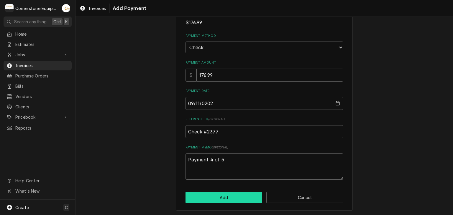
click at [209, 198] on button "Add" at bounding box center [223, 197] width 77 height 11
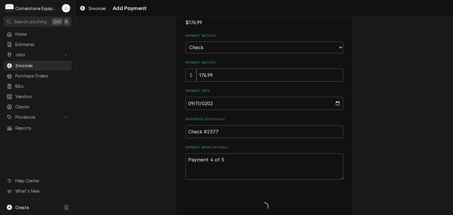
type textarea "x"
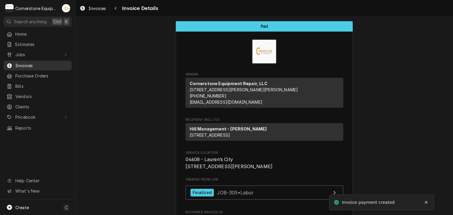
click at [48, 65] on span "Invoices" at bounding box center [41, 65] width 53 height 6
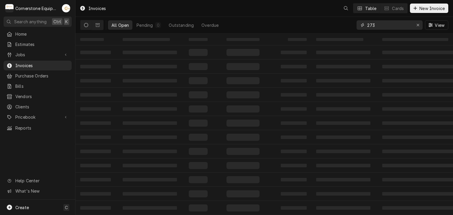
click at [387, 24] on input "273" at bounding box center [389, 24] width 44 height 9
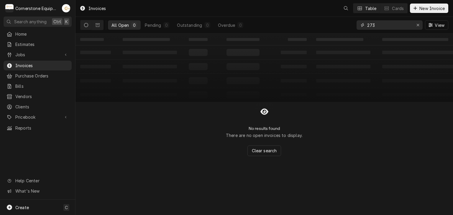
click at [387, 24] on input "273" at bounding box center [389, 24] width 44 height 9
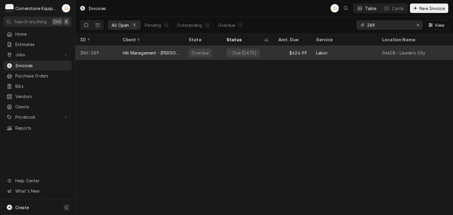
type input "289"
click at [243, 56] on div "Due 7 days ago" at bounding box center [248, 53] width 52 height 14
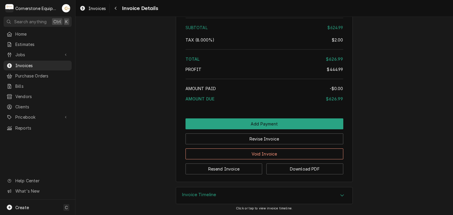
scroll to position [1131, 0]
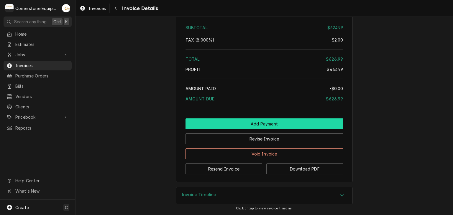
click at [255, 126] on button "Add Payment" at bounding box center [264, 123] width 158 height 11
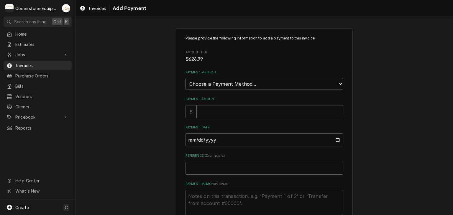
click at [224, 86] on select "Choose a Payment Method... Cash Check Credit/Debit Card ACH/eCheck Other" at bounding box center [264, 84] width 158 height 12
select select "2"
click at [185, 78] on select "Choose a Payment Method... Cash Check Credit/Debit Card ACH/eCheck Other" at bounding box center [264, 84] width 158 height 12
click at [206, 114] on input "Payment Amount" at bounding box center [269, 111] width 147 height 13
type textarea "x"
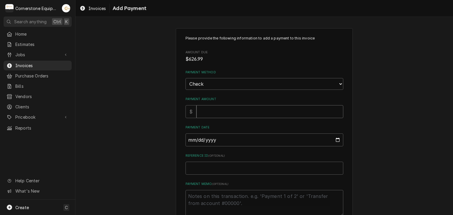
type input "6"
type textarea "x"
type input "62"
type textarea "x"
type input "626"
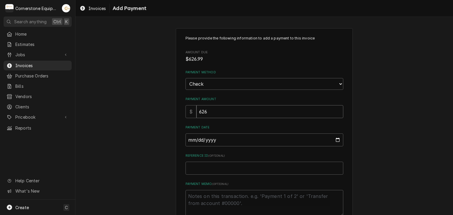
type textarea "x"
type input "626.9"
type textarea "x"
type input "626.99"
type input "0002-09-11"
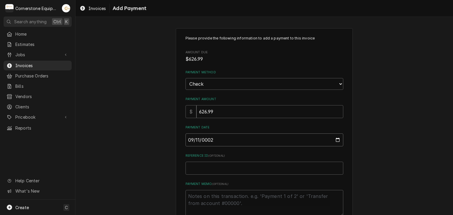
type textarea "x"
type input "0020-09-11"
type textarea "x"
type input "0202-09-11"
type textarea "x"
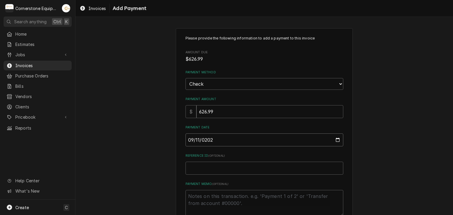
type input "2025-09-11"
paste input "Check #2377"
type textarea "x"
type input "Check #2377"
type textarea "x"
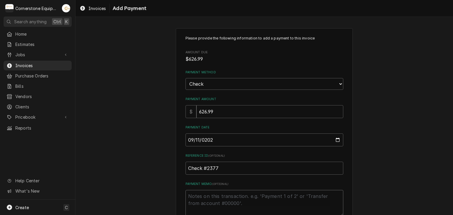
type textarea "P"
type textarea "x"
type textarea "Pa"
type textarea "x"
type textarea "Pay"
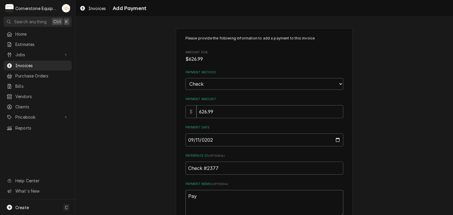
type textarea "x"
type textarea "Paym"
type textarea "x"
type textarea "Payme"
type textarea "x"
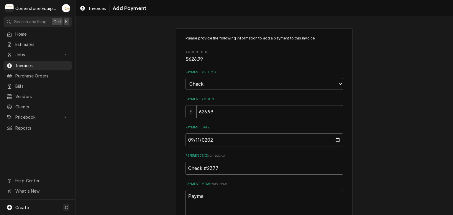
type textarea "Paymen"
type textarea "x"
type textarea "Payment"
type textarea "x"
type textarea "Payment"
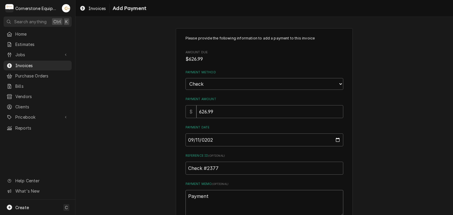
type textarea "x"
type textarea "Payment 5"
type textarea "x"
type textarea "Payment 5"
type textarea "x"
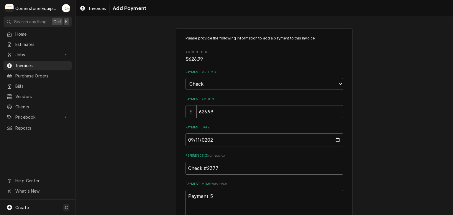
type textarea "Payment 5 o"
type textarea "x"
type textarea "Payment 5 of"
type textarea "x"
type textarea "Payment 5 of"
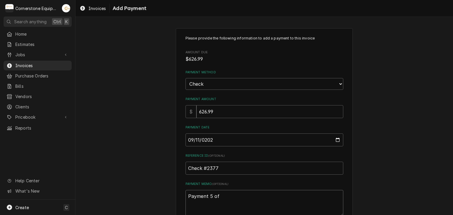
type textarea "x"
type textarea "Payment 5 of 5"
click at [141, 78] on div "Please provide the following information to add a payment to this invoice Amoun…" at bounding box center [263, 137] width 377 height 229
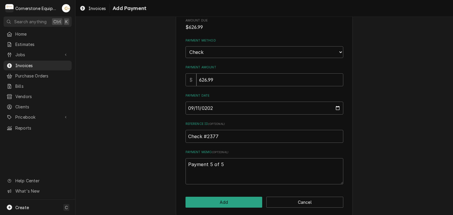
scroll to position [37, 0]
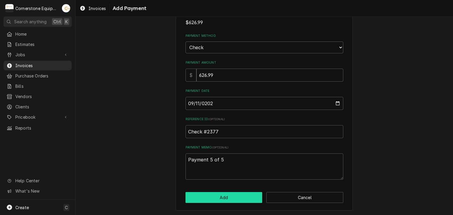
click at [226, 197] on button "Add" at bounding box center [223, 197] width 77 height 11
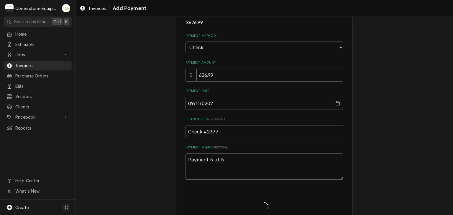
type textarea "x"
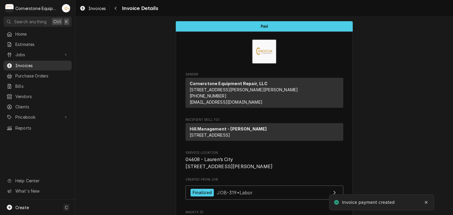
click at [35, 63] on span "Invoices" at bounding box center [41, 65] width 53 height 6
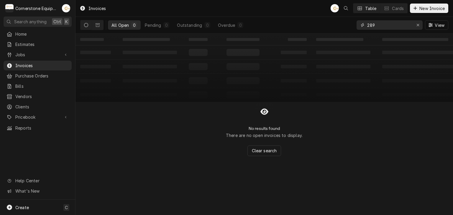
click at [402, 23] on input "289" at bounding box center [389, 24] width 44 height 9
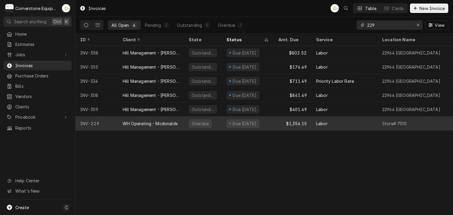
type input "229"
click at [199, 120] on div "Overdue" at bounding box center [200, 123] width 23 height 9
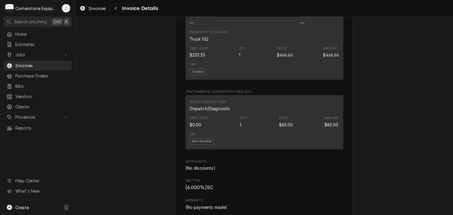
scroll to position [1063, 0]
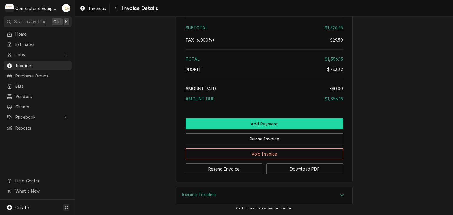
click at [260, 124] on button "Add Payment" at bounding box center [264, 123] width 158 height 11
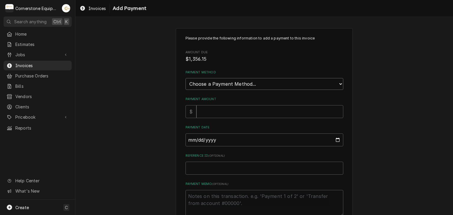
click at [206, 85] on select "Choose a Payment Method... Cash Check Credit/Debit Card ACH/eCheck Other" at bounding box center [264, 84] width 158 height 12
select select "2"
click at [185, 78] on select "Choose a Payment Method... Cash Check Credit/Debit Card ACH/eCheck Other" at bounding box center [264, 84] width 158 height 12
click at [204, 113] on input "Payment Amount" at bounding box center [269, 111] width 147 height 13
type textarea "x"
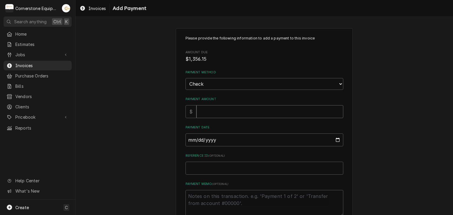
type input "1"
type textarea "x"
type input "13"
type textarea "x"
type input "135"
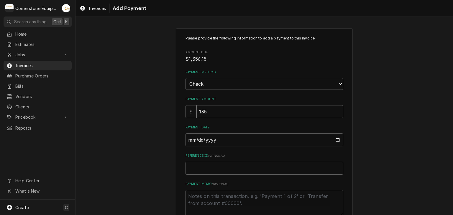
type textarea "x"
type input "1356"
type textarea "x"
type input "1356.1"
type textarea "x"
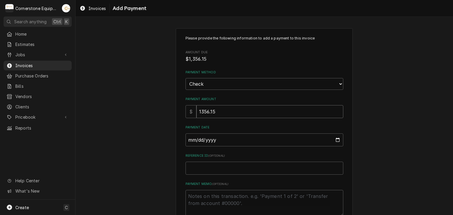
type input "1356.15"
click at [190, 138] on input "Payment Date" at bounding box center [264, 139] width 158 height 13
type input "0002-09-12"
type textarea "x"
type input "0020-09-12"
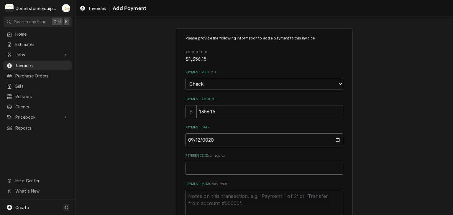
type textarea "x"
type input "0202-09-12"
type textarea "x"
type input "2025-09-12"
type textarea "x"
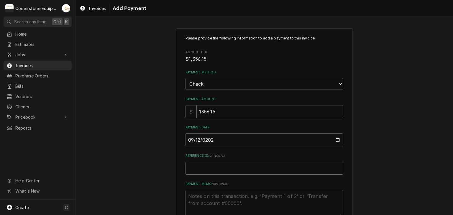
type input "C"
type textarea "x"
type input "Ch"
type textarea "x"
type input "Che"
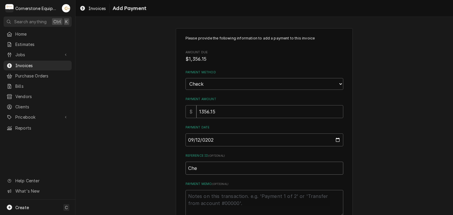
type textarea "x"
type input "Chec"
type textarea "x"
type input "Check"
type textarea "x"
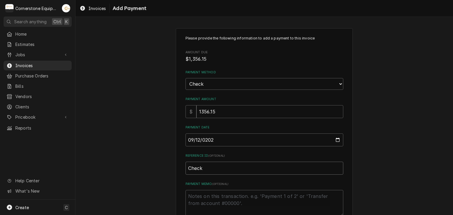
type input "Check"
type textarea "x"
type input "Check #"
type textarea "x"
type input "Check #1"
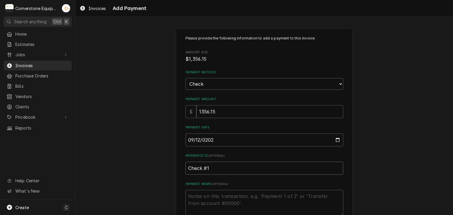
type textarea "x"
type input "Check #"
type textarea "x"
type input "Check #0"
type textarea "x"
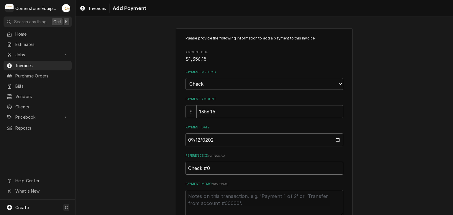
type input "Check #00"
type textarea "x"
type input "Check #000"
type textarea "x"
type input "Check #0001"
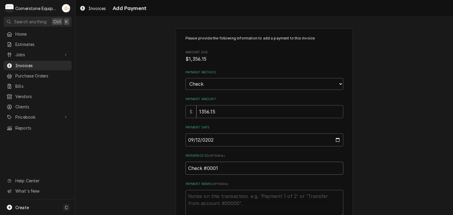
type textarea "x"
type input "Check #00014"
type textarea "x"
type input "Check #000142"
type textarea "x"
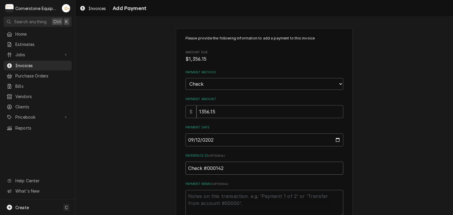
type input "Check #0001420"
type textarea "x"
drag, startPoint x: 230, startPoint y: 168, endPoint x: 180, endPoint y: 165, distance: 49.8
click at [180, 165] on div "Please provide the following information to add a payment to this invoice Amoun…" at bounding box center [264, 137] width 177 height 219
type input "Check #00014209"
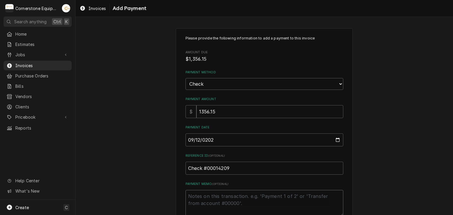
click at [212, 197] on textarea "Payment Memo ( optional )" at bounding box center [264, 203] width 158 height 27
type textarea "x"
type textarea "P"
type textarea "x"
type textarea "Pa"
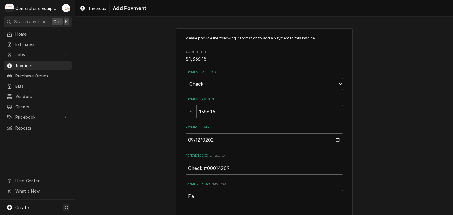
type textarea "x"
type textarea "Pay"
type textarea "x"
type textarea "Paym"
type textarea "x"
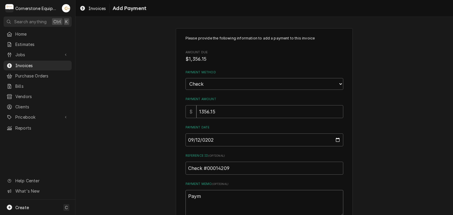
type textarea "Payme"
type textarea "x"
type textarea "Paymen"
type textarea "x"
type textarea "Payment"
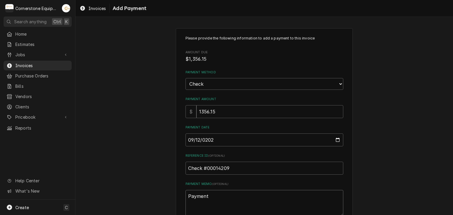
type textarea "x"
type textarea "Payment"
type textarea "x"
type textarea "Payment 1"
type textarea "x"
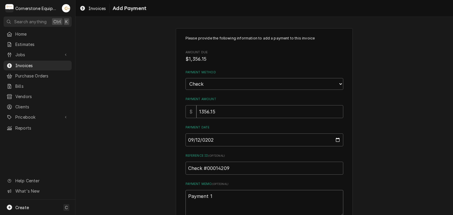
type textarea "Payment 1"
type textarea "x"
type textarea "Payment 1 o"
type textarea "x"
type textarea "Payment 1 of"
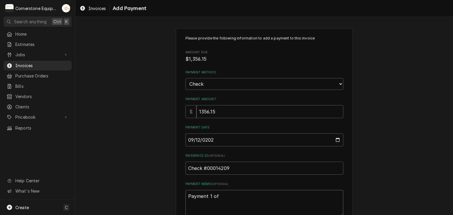
type textarea "x"
type textarea "Payment 1 of"
type textarea "x"
type textarea "Payment 1 of 2"
click at [164, 170] on div "Please provide the following information to add a payment to this invoice Amoun…" at bounding box center [263, 137] width 377 height 229
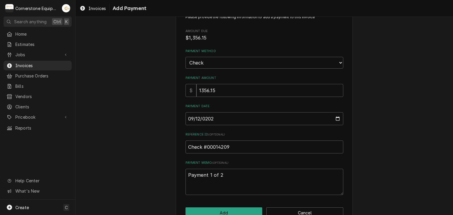
scroll to position [37, 0]
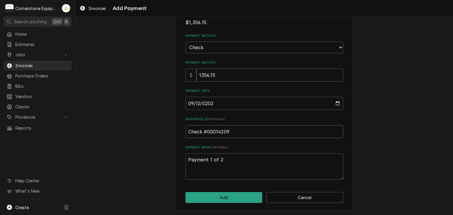
click at [216, 129] on input "Check #00014209" at bounding box center [264, 131] width 158 height 13
click at [217, 192] on button "Add" at bounding box center [223, 197] width 77 height 11
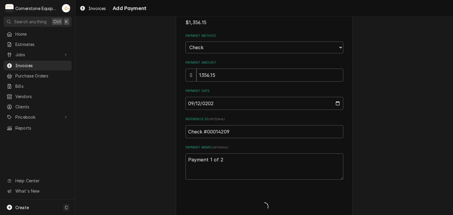
type textarea "x"
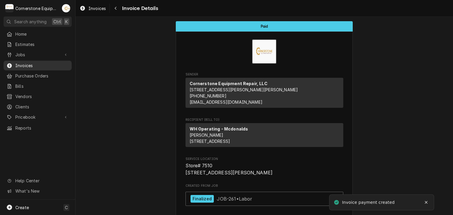
click at [28, 62] on span "Invoices" at bounding box center [41, 65] width 53 height 6
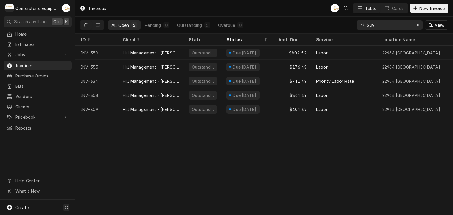
click at [384, 24] on input "229" at bounding box center [389, 24] width 44 height 9
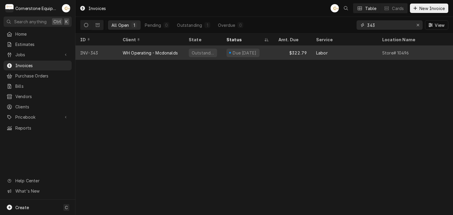
type input "343"
click at [226, 53] on div "Due [DATE]" at bounding box center [242, 53] width 33 height 9
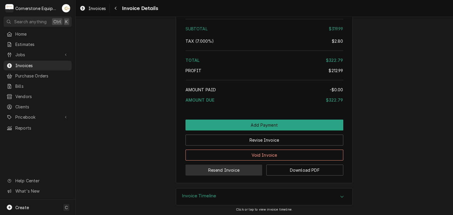
scroll to position [1158, 0]
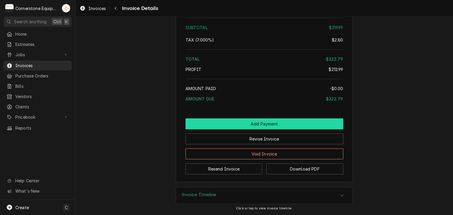
click at [259, 123] on button "Add Payment" at bounding box center [264, 123] width 158 height 11
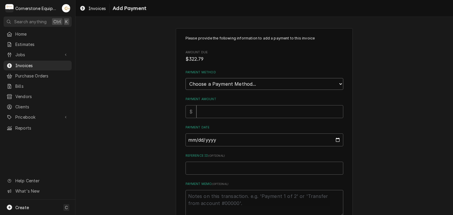
click at [215, 84] on select "Choose a Payment Method... Cash Check Credit/Debit Card ACH/eCheck Other" at bounding box center [264, 84] width 158 height 12
select select "2"
click at [185, 78] on select "Choose a Payment Method... Cash Check Credit/Debit Card ACH/eCheck Other" at bounding box center [264, 84] width 158 height 12
click at [205, 111] on input "Payment Amount" at bounding box center [269, 111] width 147 height 13
type textarea "x"
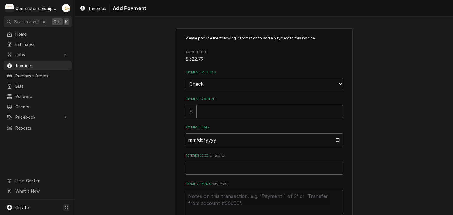
type input "3"
type textarea "x"
type input "32"
type textarea "x"
type input "322"
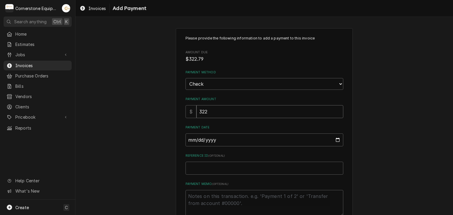
type textarea "x"
type input "322.7"
type textarea "x"
type input "322.79"
type input "0002-09-12"
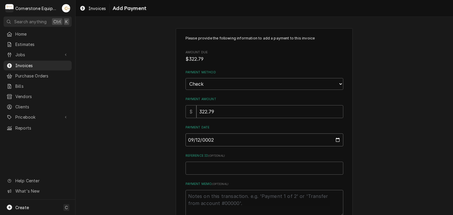
type textarea "x"
type input "0020-09-12"
type textarea "x"
type input "0202-09-12"
type textarea "x"
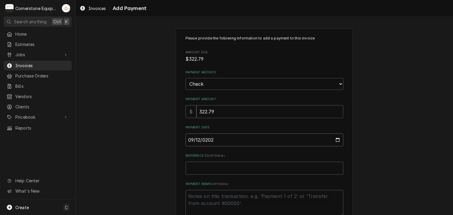
type input "[DATE]"
paste input "Check #00014209"
type textarea "x"
type input "Check #00014209"
type textarea "x"
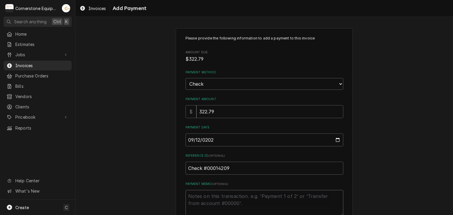
type textarea "P"
type textarea "x"
type textarea "Pa"
type textarea "x"
type textarea "Pay"
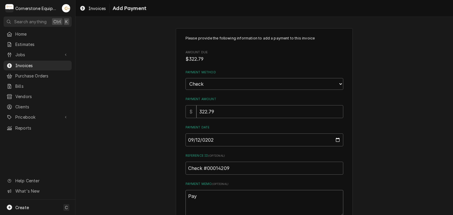
type textarea "x"
type textarea "Paym"
type textarea "x"
type textarea "Payme"
type textarea "x"
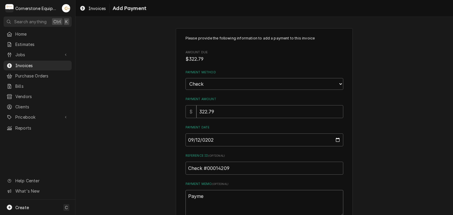
type textarea "Paymen"
type textarea "x"
type textarea "Payment"
type textarea "x"
type textarea "Payment"
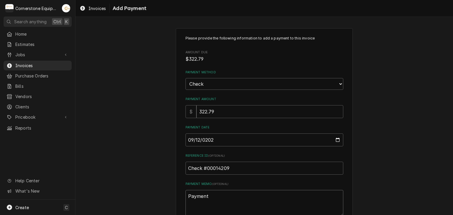
type textarea "x"
type textarea "Payment 2"
type textarea "x"
type textarea "Payment 2"
type textarea "x"
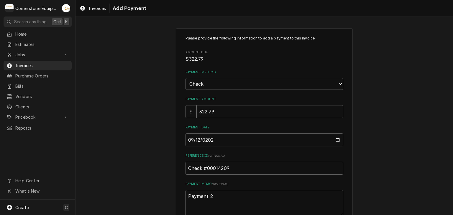
type textarea "Payment 2 o"
type textarea "x"
type textarea "Payment 2 of"
type textarea "x"
type textarea "Payment 2 of"
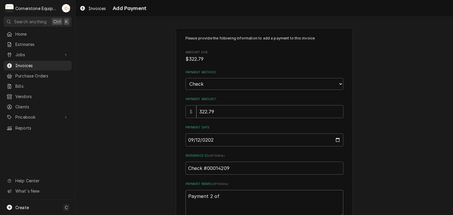
type textarea "x"
type textarea "Payment 2 of 2"
click at [159, 123] on div "Please provide the following information to add a payment to this invoice Amoun…" at bounding box center [263, 137] width 377 height 229
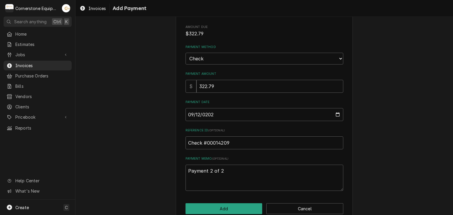
scroll to position [37, 0]
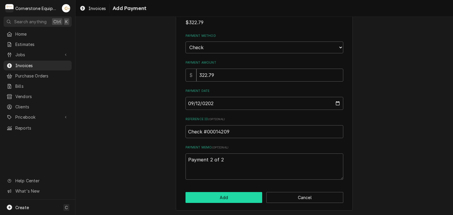
click at [231, 199] on button "Add" at bounding box center [223, 197] width 77 height 11
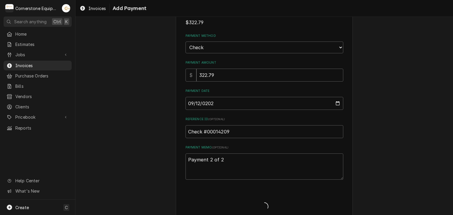
type textarea "x"
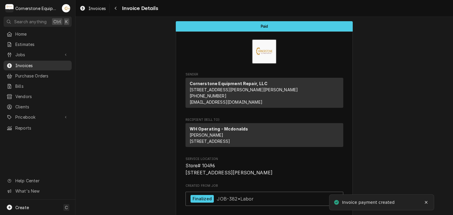
click at [23, 62] on span "Invoices" at bounding box center [41, 65] width 53 height 6
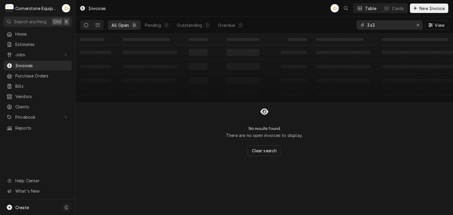
click at [392, 25] on input "343" at bounding box center [389, 24] width 44 height 9
click at [418, 24] on icon "Erase input" at bounding box center [417, 25] width 2 height 2
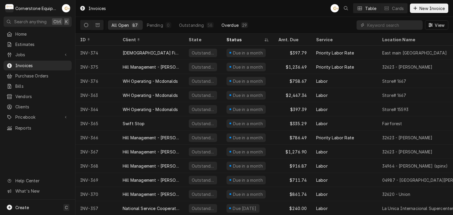
click at [237, 28] on button "Overdue 29" at bounding box center [235, 24] width 34 height 9
